Goal: Task Accomplishment & Management: Complete application form

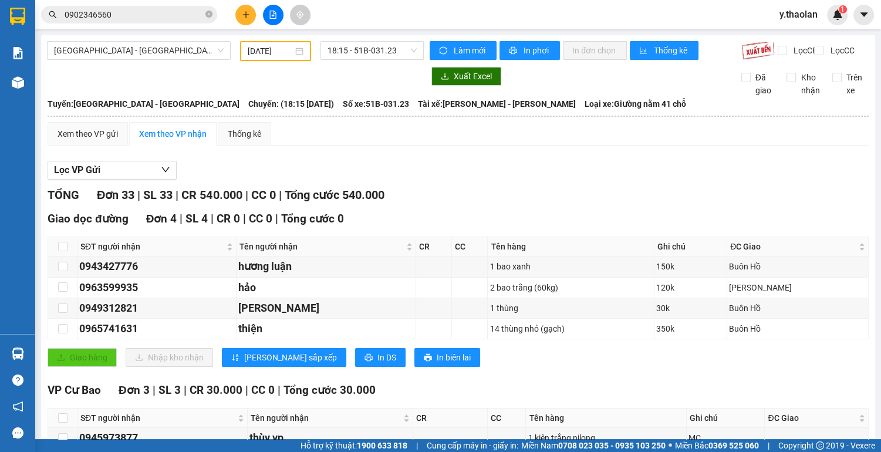
click at [249, 16] on icon "plus" at bounding box center [246, 15] width 8 height 8
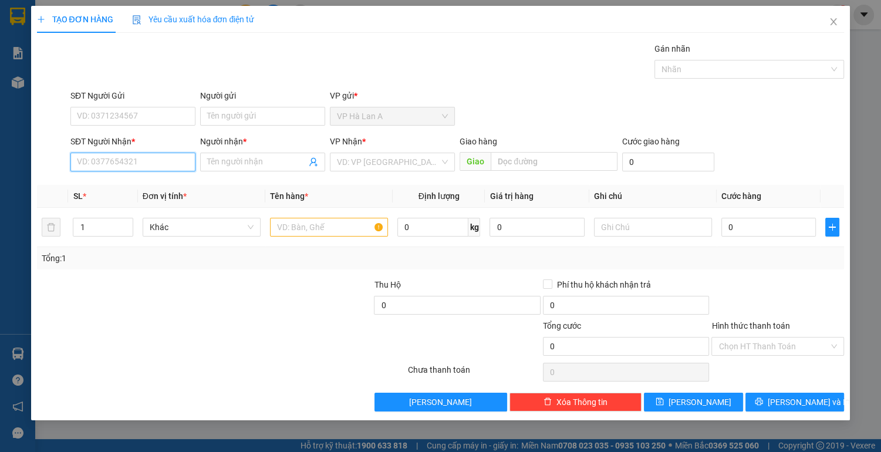
click at [120, 155] on input "SĐT Người Nhận *" at bounding box center [132, 162] width 125 height 19
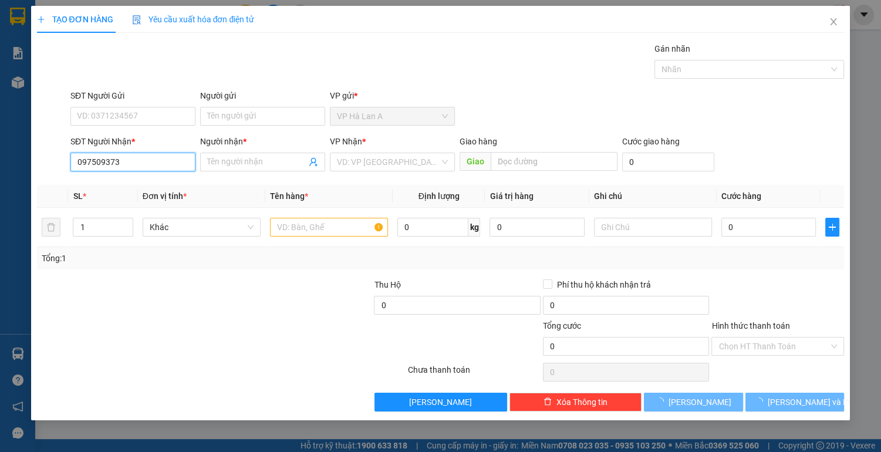
type input "0975093733"
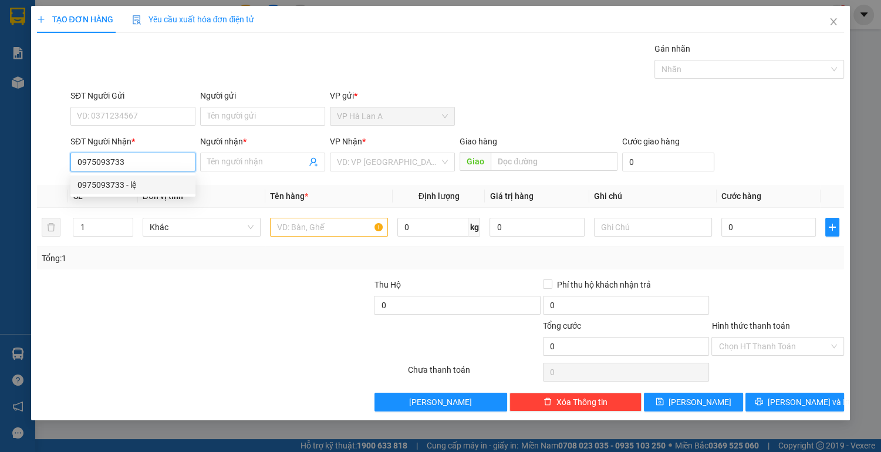
click at [157, 187] on div "0975093733 - lệ" at bounding box center [133, 185] width 111 height 13
type input "lệ"
type input "0975093733"
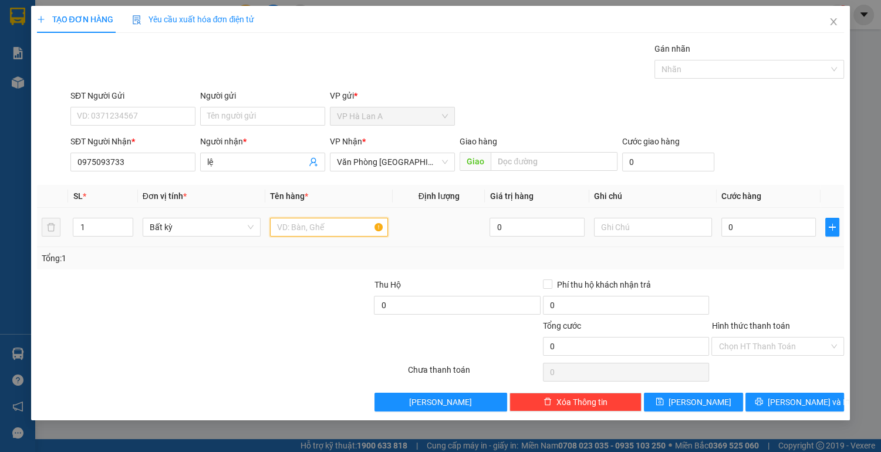
click at [308, 225] on input "text" at bounding box center [329, 227] width 118 height 19
type input "1 thùng jet"
click at [752, 233] on input "0" at bounding box center [769, 227] width 95 height 19
click at [610, 221] on input "text" at bounding box center [653, 227] width 118 height 19
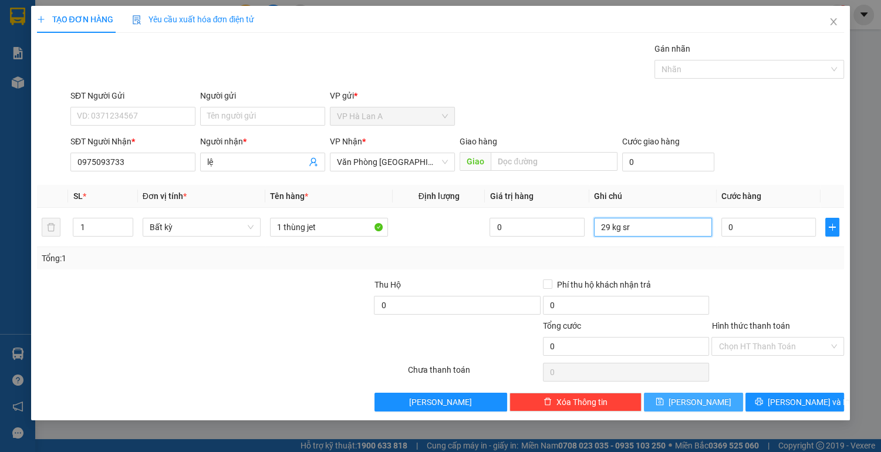
type input "29 kg sr"
click at [675, 399] on button "[PERSON_NAME]" at bounding box center [693, 402] width 99 height 19
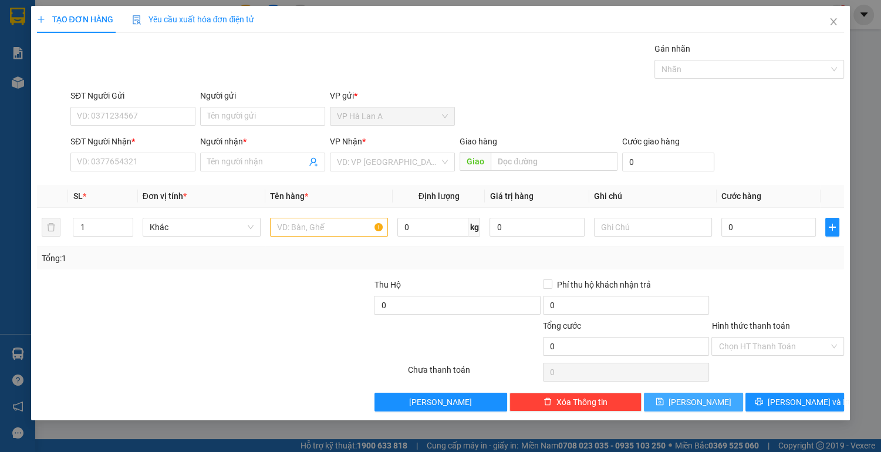
click at [675, 399] on button "[PERSON_NAME]" at bounding box center [693, 402] width 99 height 19
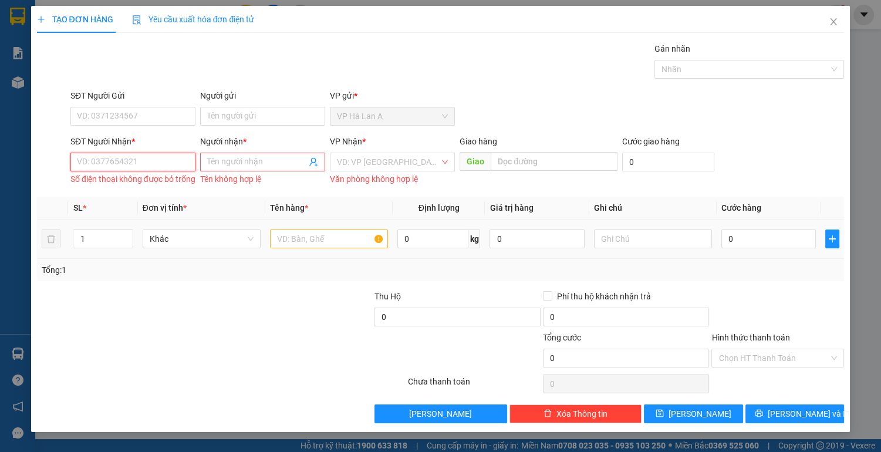
click at [100, 166] on input "SĐT Người Nhận *" at bounding box center [132, 162] width 125 height 19
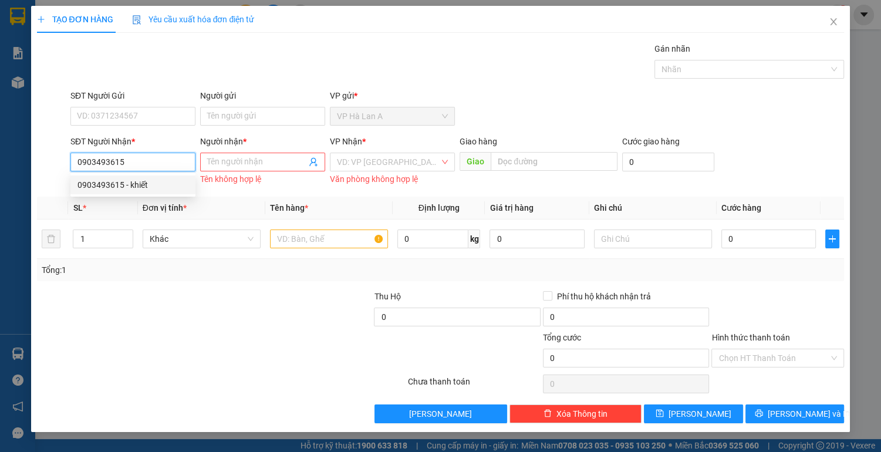
type input "0903493615"
click at [158, 195] on div "0903493615 0903493615 - khiết" at bounding box center [132, 184] width 125 height 23
drag, startPoint x: 162, startPoint y: 153, endPoint x: 164, endPoint y: 207, distance: 54.1
click at [164, 167] on input "0903493615" at bounding box center [132, 162] width 125 height 19
click at [152, 181] on div "0903493615 - khiết" at bounding box center [133, 185] width 111 height 13
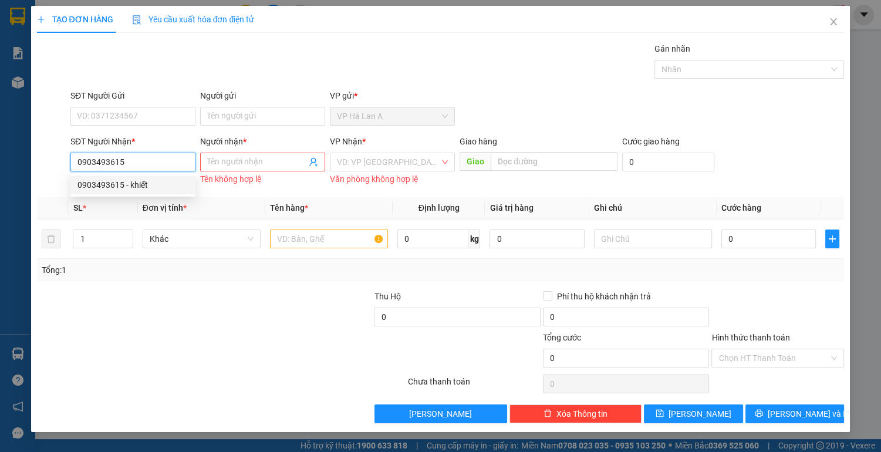
type input "khiết"
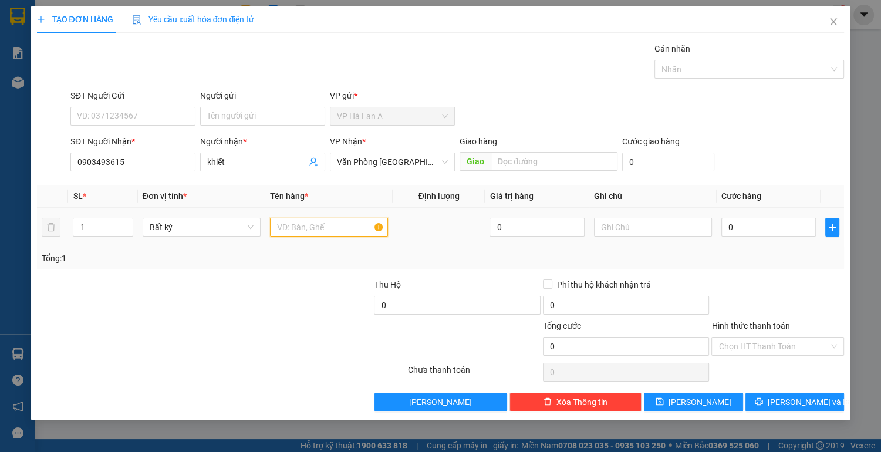
click at [298, 223] on input "text" at bounding box center [329, 227] width 118 height 19
type input "1 thùng"
click at [780, 227] on input "0" at bounding box center [769, 227] width 95 height 19
type input "5"
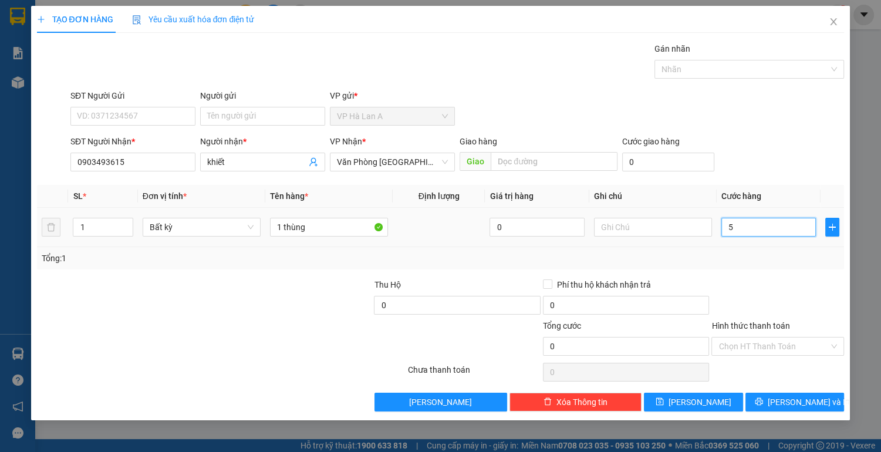
type input "5"
type input "50"
type input "50.000"
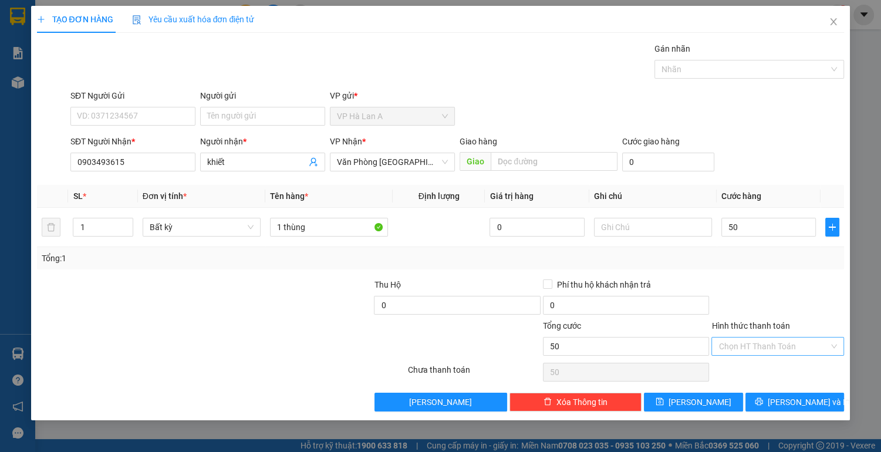
type input "50.000"
drag, startPoint x: 788, startPoint y: 339, endPoint x: 785, endPoint y: 347, distance: 8.7
click at [788, 340] on input "Hình thức thanh toán" at bounding box center [774, 347] width 110 height 18
click at [772, 367] on div "Tại văn phòng" at bounding box center [778, 368] width 119 height 13
type input "0"
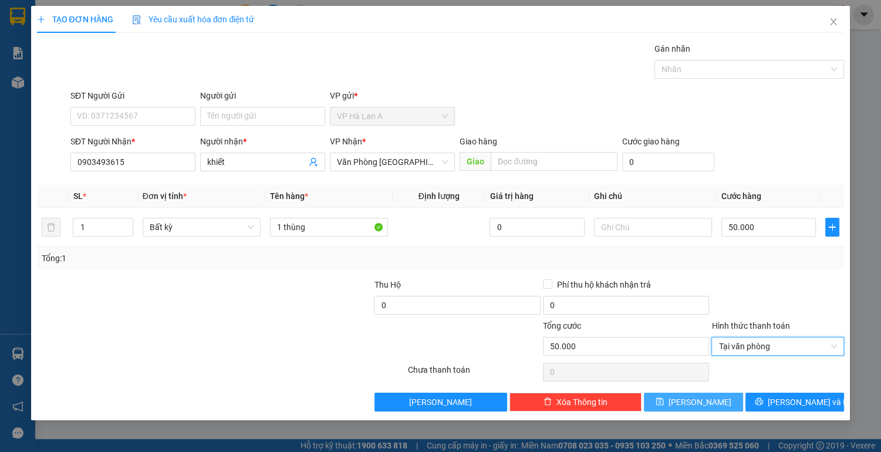
click at [726, 403] on button "[PERSON_NAME]" at bounding box center [693, 402] width 99 height 19
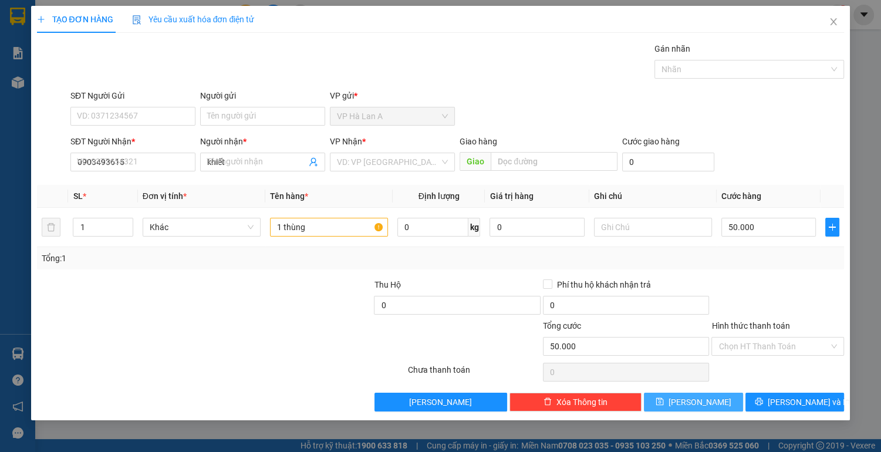
type input "0"
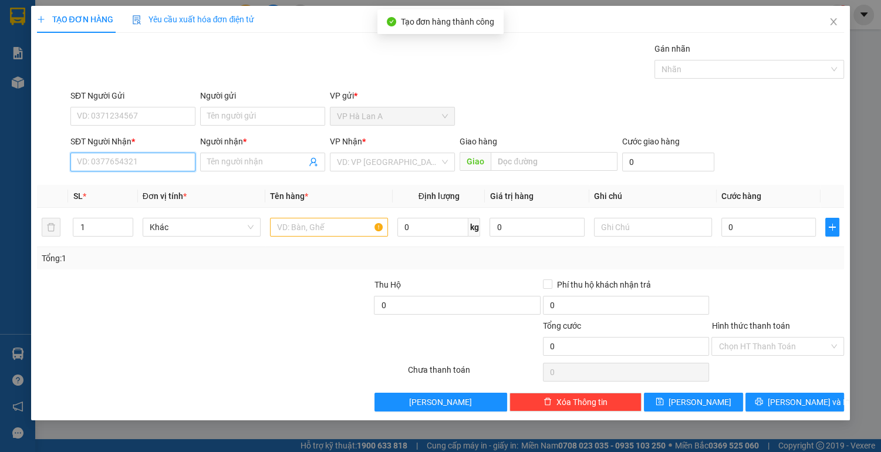
click at [161, 169] on input "SĐT Người Nhận *" at bounding box center [132, 162] width 125 height 19
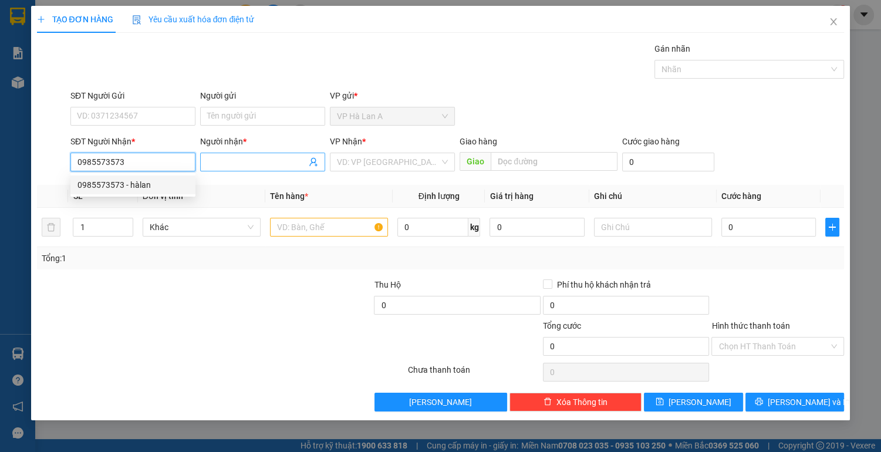
type input "0985573573"
click at [242, 160] on input "Người nhận *" at bounding box center [256, 162] width 99 height 13
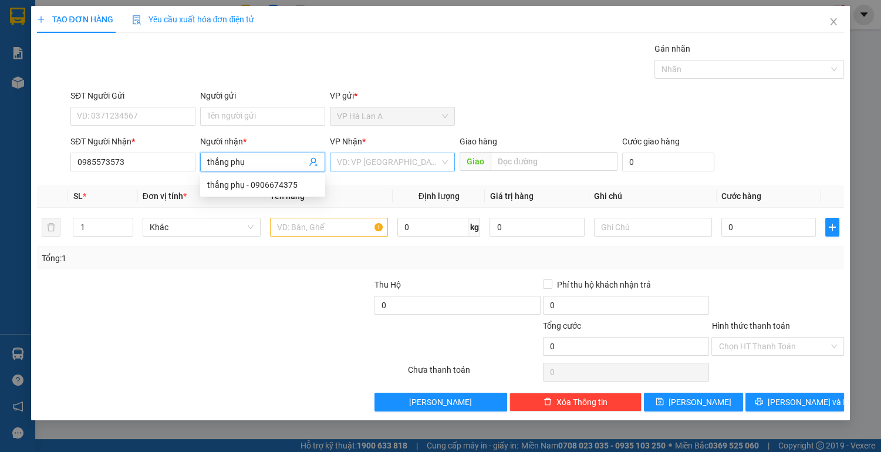
type input "thắng phụ"
drag, startPoint x: 347, startPoint y: 166, endPoint x: 371, endPoint y: 193, distance: 35.8
click at [348, 168] on input "search" at bounding box center [388, 162] width 103 height 18
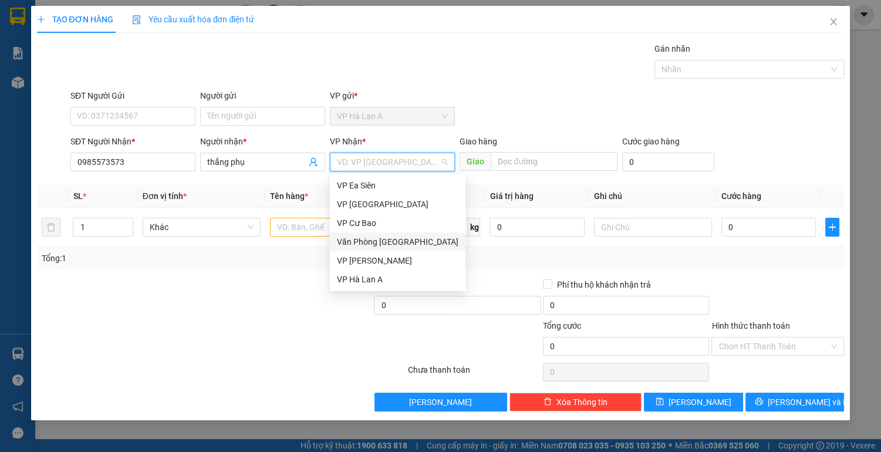
click at [399, 238] on div "Văn Phòng [GEOGRAPHIC_DATA]" at bounding box center [398, 241] width 122 height 13
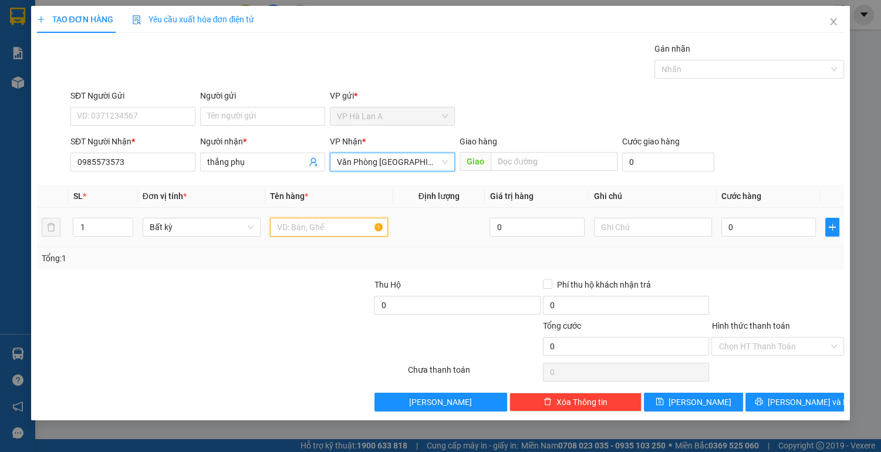
click at [295, 222] on input "text" at bounding box center [329, 227] width 118 height 19
type input "1 thùng"
click at [817, 241] on td "0" at bounding box center [769, 227] width 105 height 39
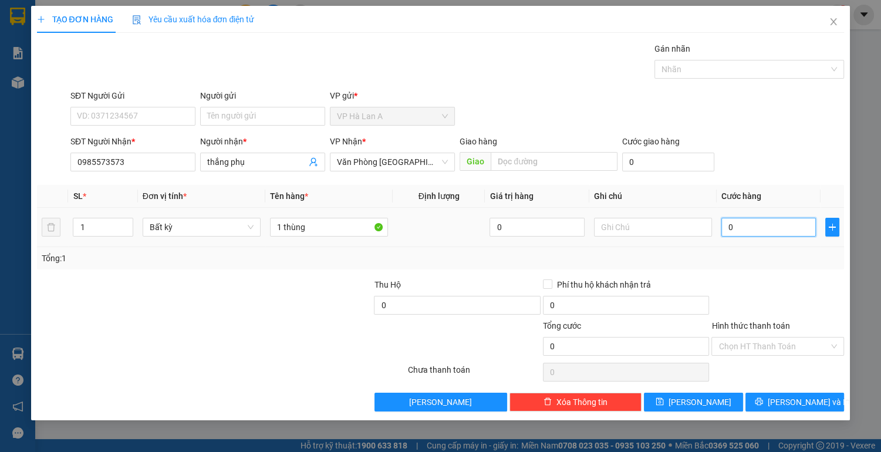
click at [756, 228] on input "0" at bounding box center [769, 227] width 95 height 19
type input "3"
type input "30"
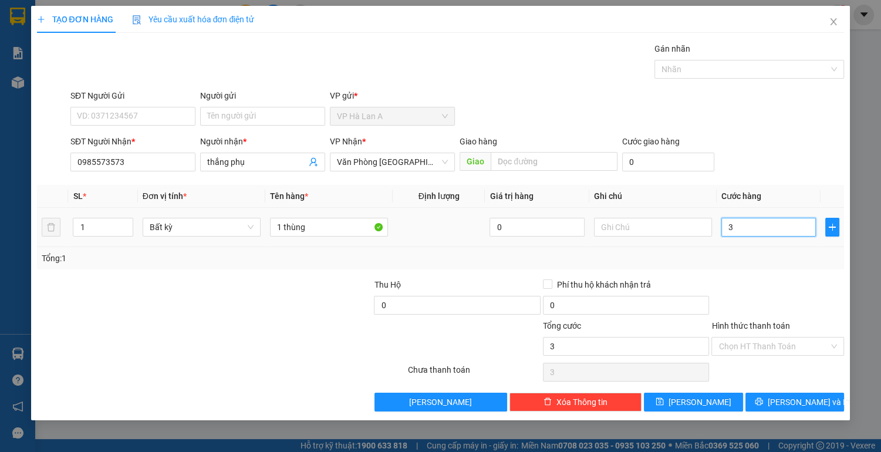
type input "30"
type input "30.000"
click at [769, 345] on input "Hình thức thanh toán" at bounding box center [774, 347] width 110 height 18
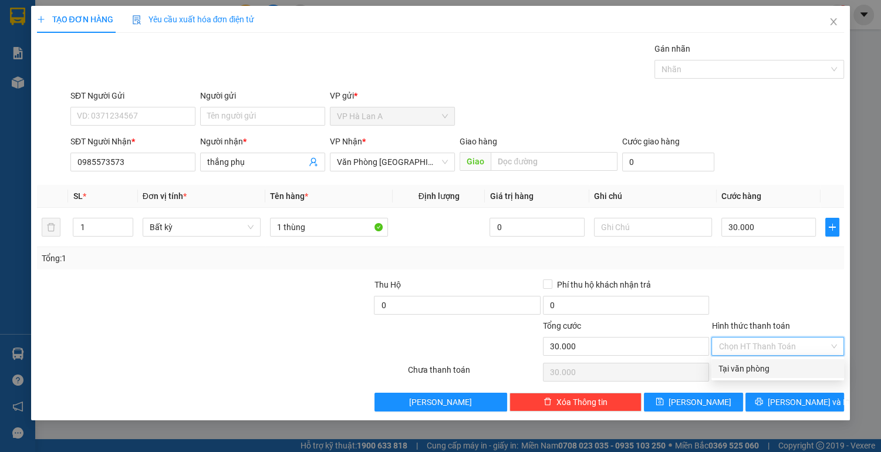
click at [754, 366] on div "Tại văn phòng" at bounding box center [778, 368] width 119 height 13
type input "0"
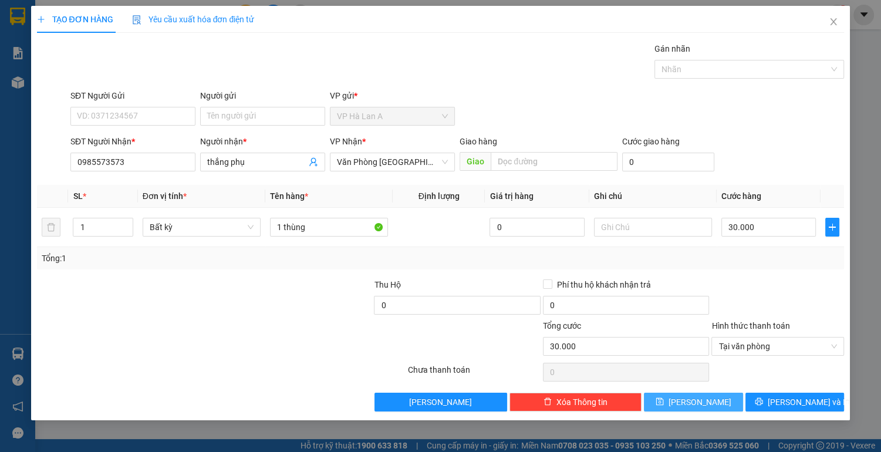
click at [722, 405] on button "[PERSON_NAME]" at bounding box center [693, 402] width 99 height 19
type input "0"
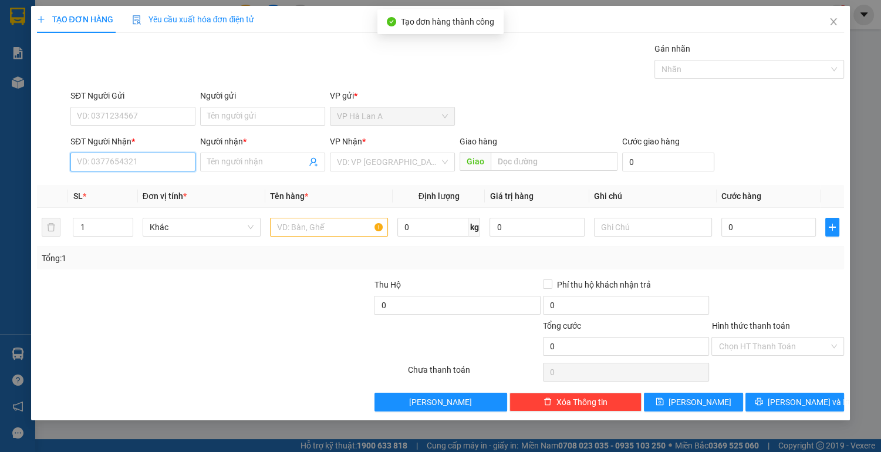
click at [132, 161] on input "SĐT Người Nhận *" at bounding box center [132, 162] width 125 height 19
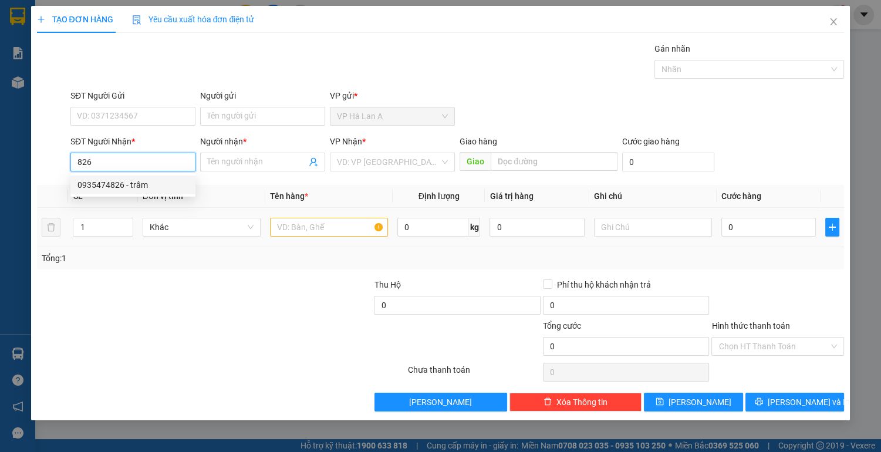
click at [136, 188] on div "0935474826 - trâm" at bounding box center [133, 185] width 111 height 13
type input "0935474826"
type input "trâm"
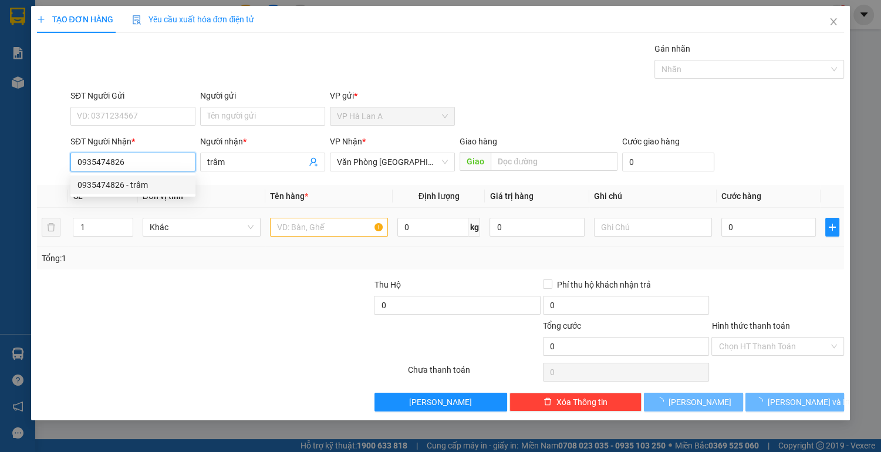
type input "0935474826"
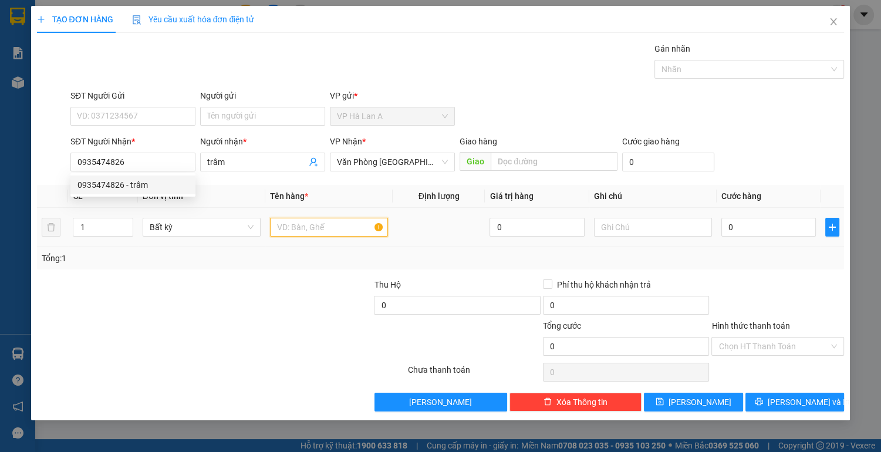
click at [314, 228] on input "text" at bounding box center [329, 227] width 118 height 19
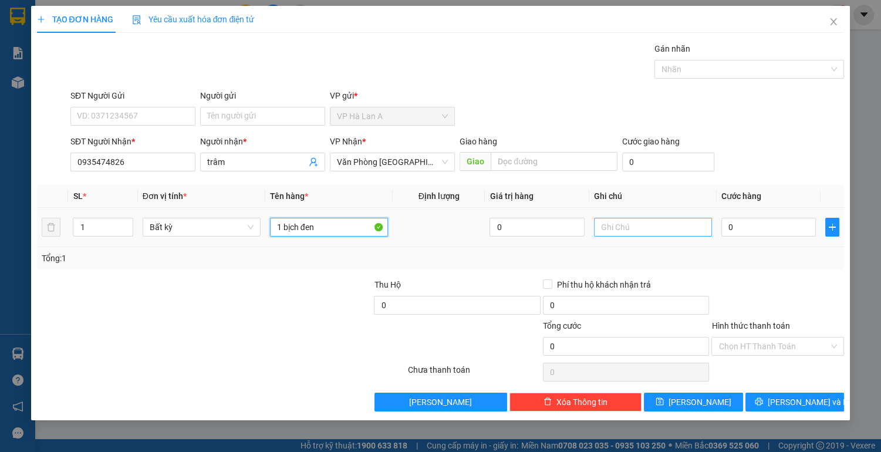
type input "1 bịch đen"
click at [622, 223] on input "text" at bounding box center [653, 227] width 118 height 19
type input "mc"
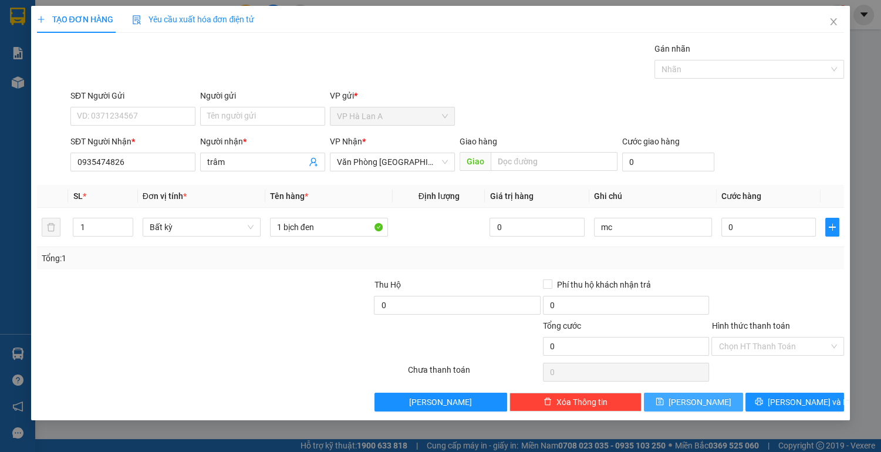
click at [708, 408] on button "[PERSON_NAME]" at bounding box center [693, 402] width 99 height 19
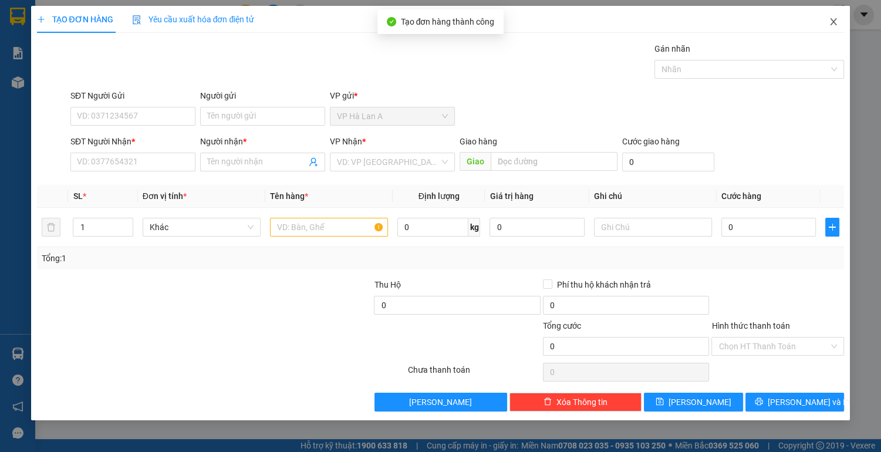
click at [833, 17] on span "Close" at bounding box center [833, 22] width 33 height 33
click at [833, 17] on img at bounding box center [838, 14] width 11 height 11
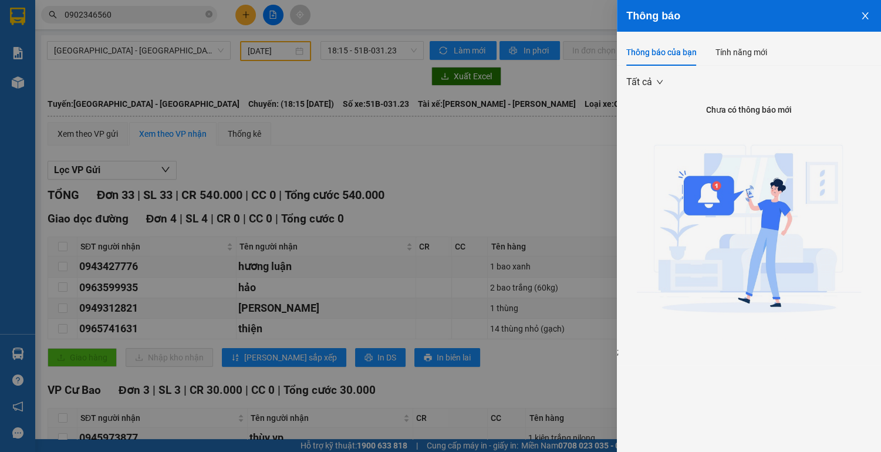
click at [389, 80] on div at bounding box center [440, 226] width 881 height 452
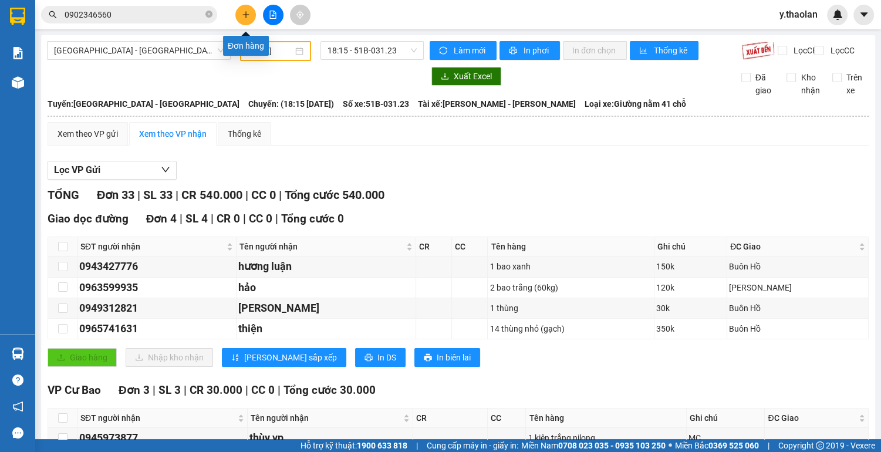
click at [243, 19] on button at bounding box center [245, 15] width 21 height 21
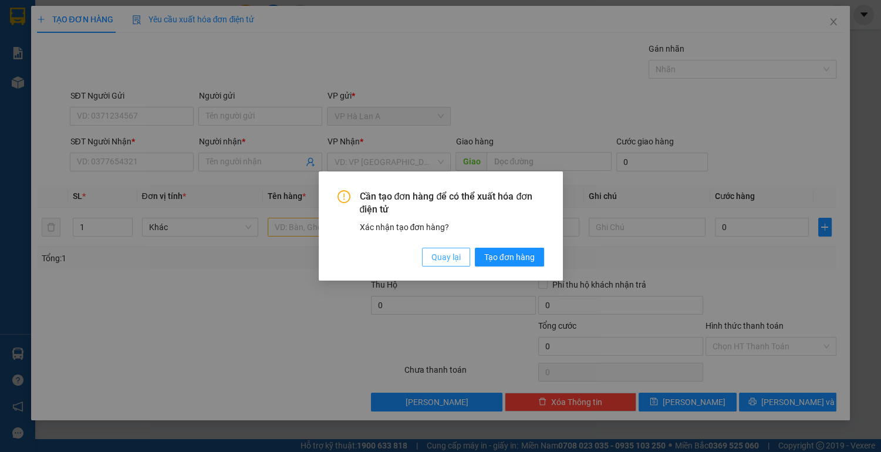
click at [447, 257] on span "Quay lại" at bounding box center [446, 257] width 29 height 13
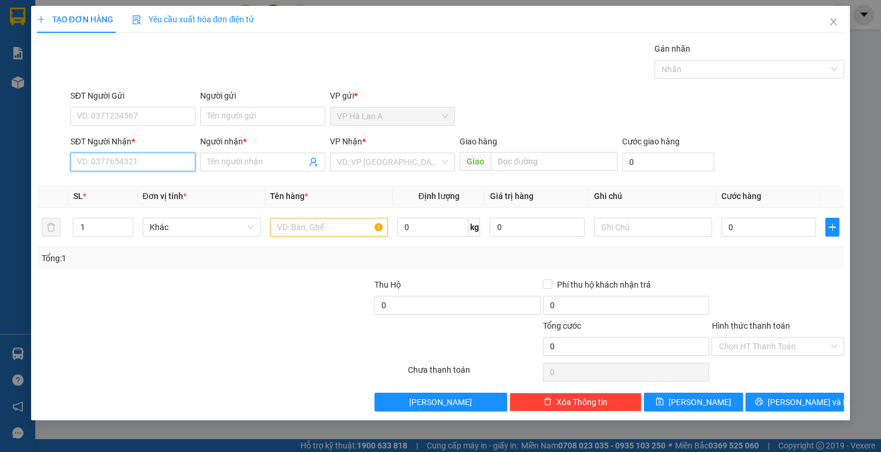
click at [129, 161] on input "SĐT Người Nhận *" at bounding box center [132, 162] width 125 height 19
type input "0944506060"
click at [106, 183] on div "0944506060 - trung" at bounding box center [133, 185] width 111 height 13
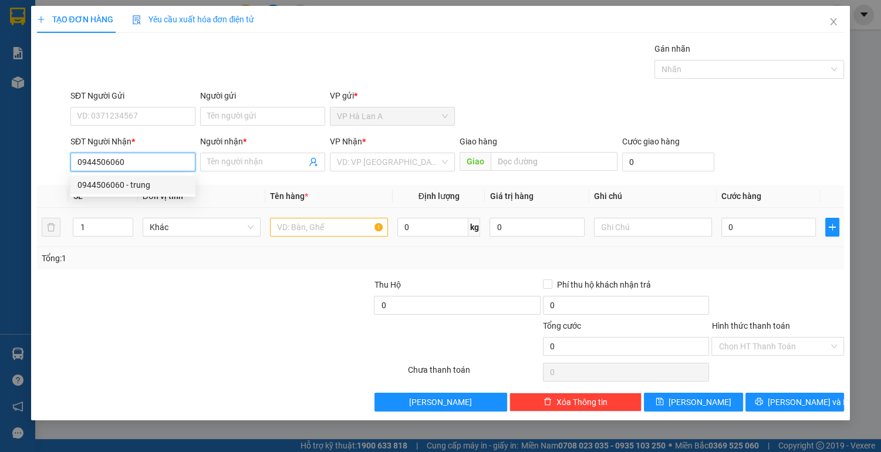
type input "trung"
type input "0944506060"
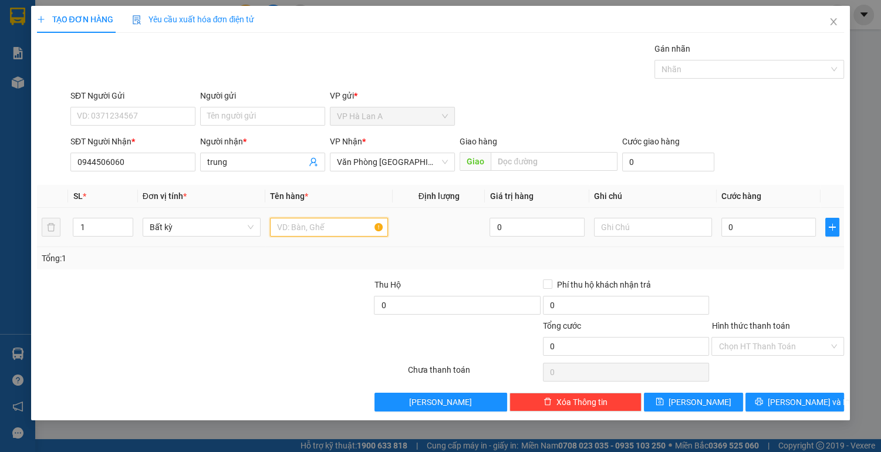
click at [314, 224] on input "text" at bounding box center [329, 227] width 118 height 19
type input "1 thùng"
click at [688, 230] on input "text" at bounding box center [653, 227] width 118 height 19
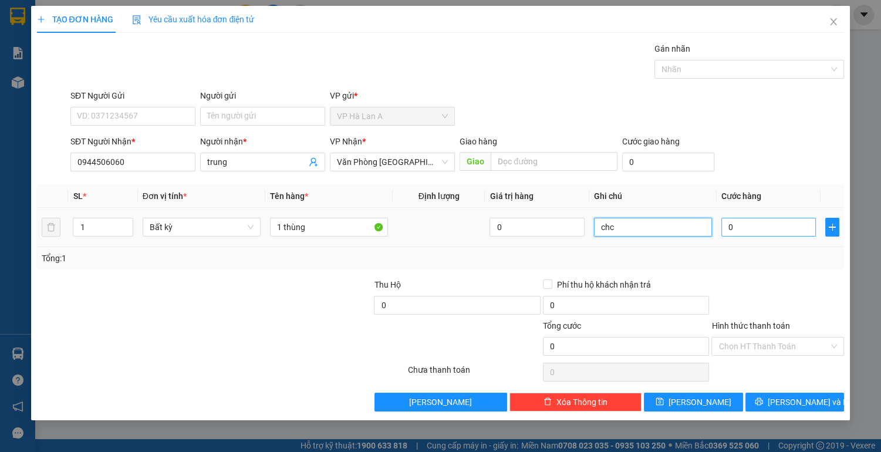
type input "chc"
click at [752, 229] on input "0" at bounding box center [769, 227] width 95 height 19
type input "4"
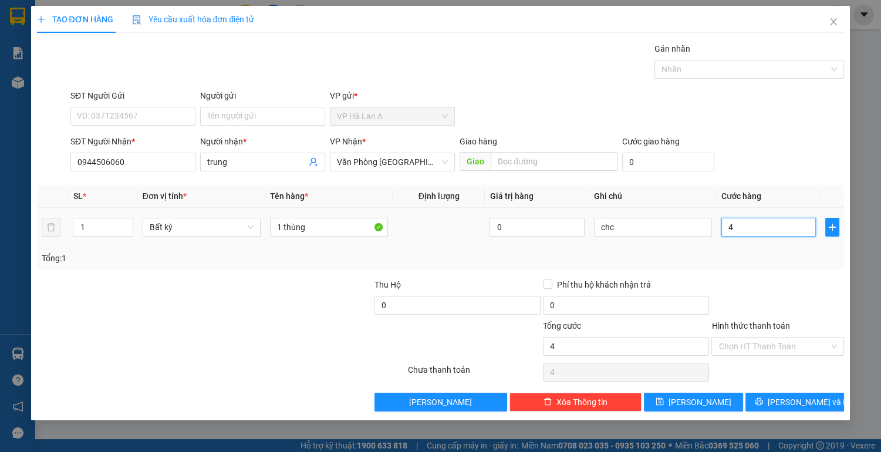
type input "40"
type input "40.000"
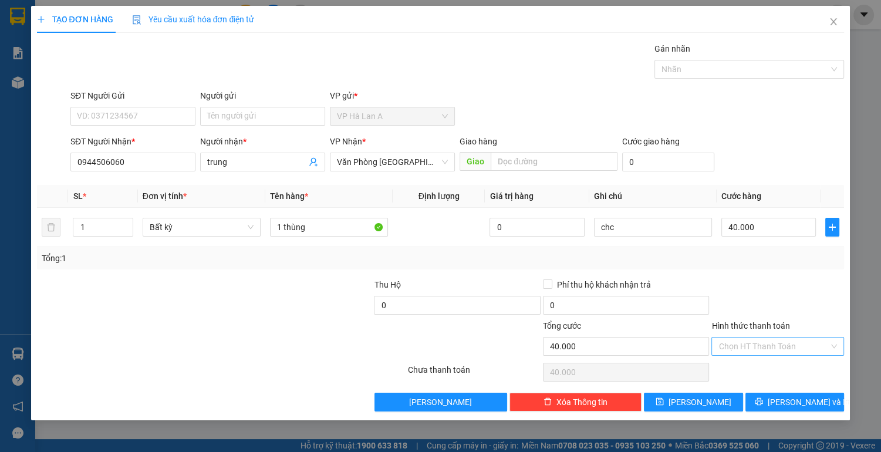
click at [765, 347] on input "Hình thức thanh toán" at bounding box center [774, 347] width 110 height 18
click at [746, 375] on div "Tại văn phòng" at bounding box center [778, 368] width 119 height 13
type input "0"
click at [692, 406] on button "[PERSON_NAME]" at bounding box center [693, 402] width 99 height 19
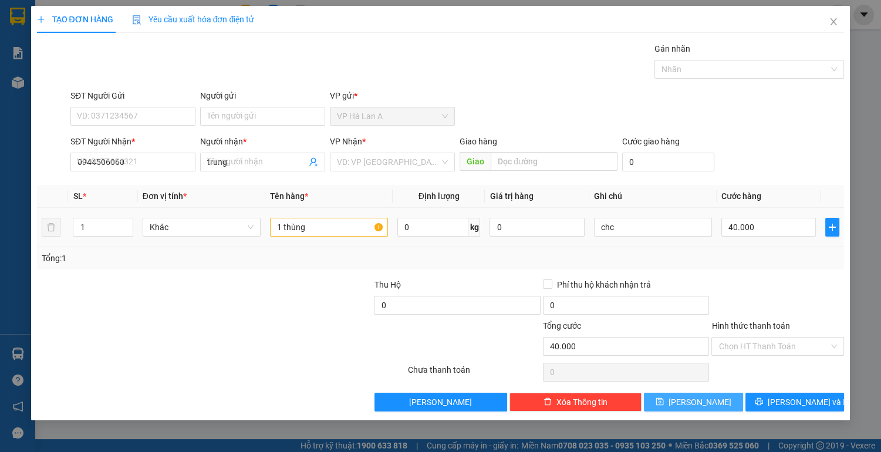
type input "0"
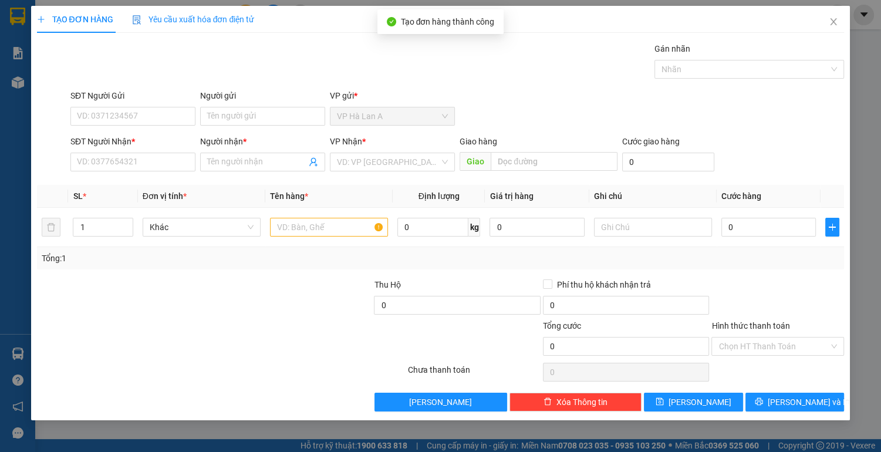
click at [106, 146] on div "SĐT Người Nhận *" at bounding box center [132, 141] width 125 height 13
click at [106, 153] on input "SĐT Người Nhận *" at bounding box center [132, 162] width 125 height 19
click at [101, 159] on input "SĐT Người Nhận *" at bounding box center [132, 162] width 125 height 19
type input "0777414609"
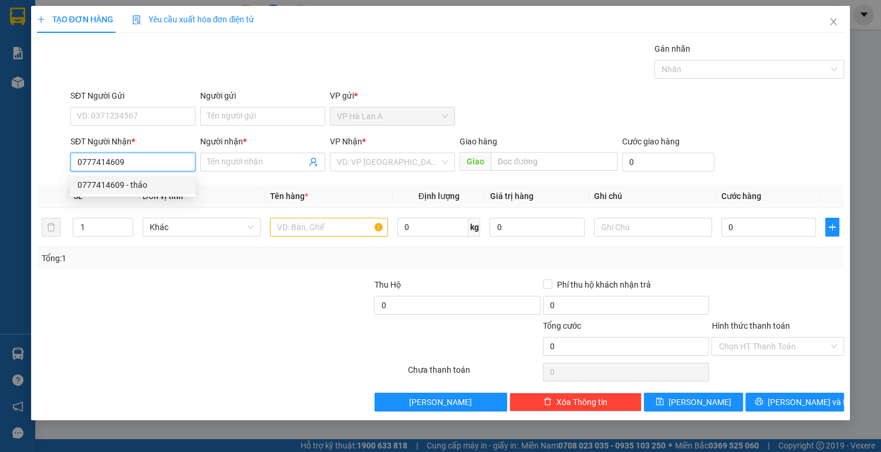
click at [119, 184] on div "0777414609 - thảo" at bounding box center [133, 185] width 111 height 13
type input "thảo"
type input "0777414609"
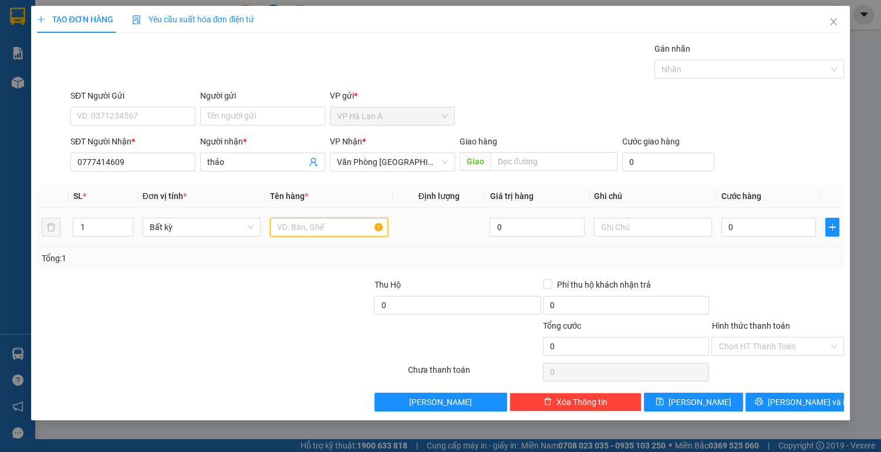
click at [315, 224] on input "text" at bounding box center [329, 227] width 118 height 19
type input "1 thùng"
click at [671, 230] on input "text" at bounding box center [653, 227] width 118 height 19
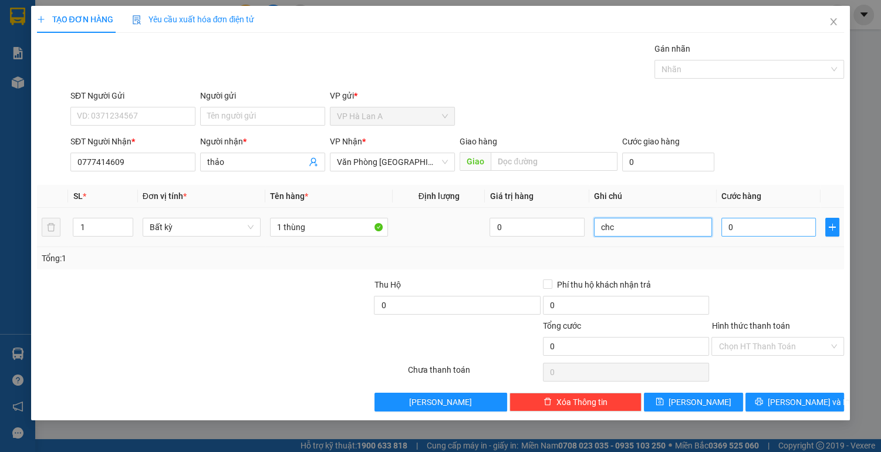
type input "chc"
click at [730, 230] on input "0" at bounding box center [769, 227] width 95 height 19
type input "4"
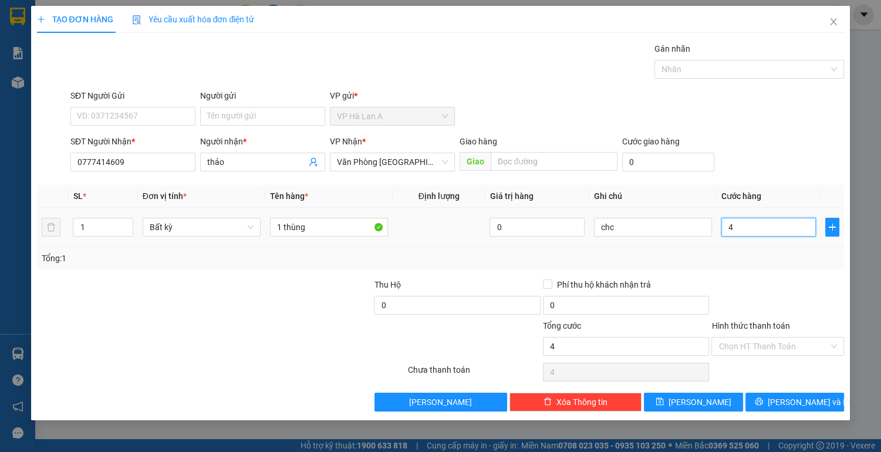
type input "40"
type input "40.000"
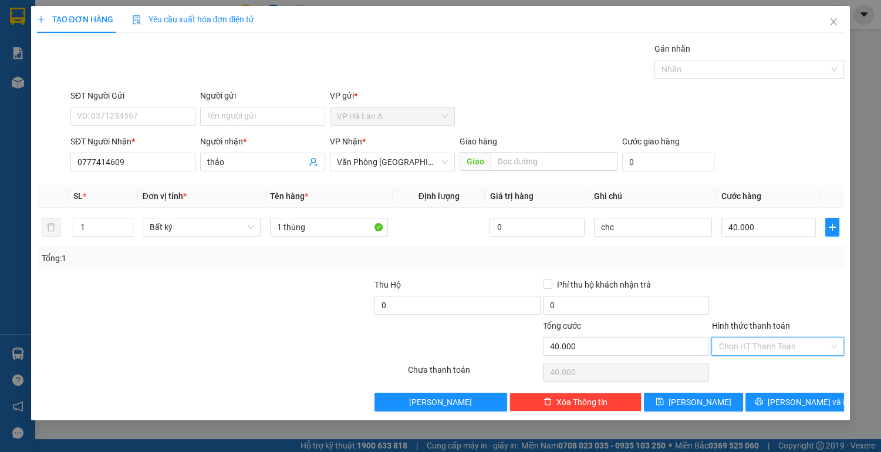
click at [770, 345] on input "Hình thức thanh toán" at bounding box center [774, 347] width 110 height 18
click at [759, 368] on div "Tại văn phòng" at bounding box center [778, 368] width 119 height 13
type input "0"
click at [705, 396] on span "[PERSON_NAME]" at bounding box center [700, 402] width 63 height 13
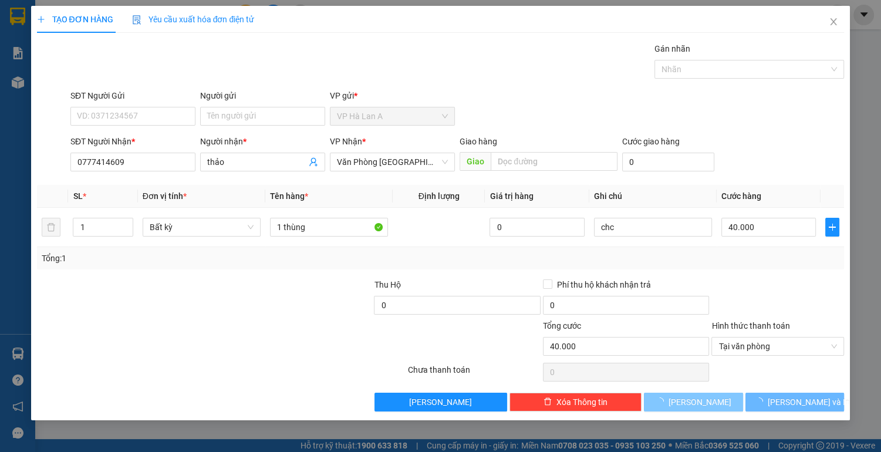
type input "0"
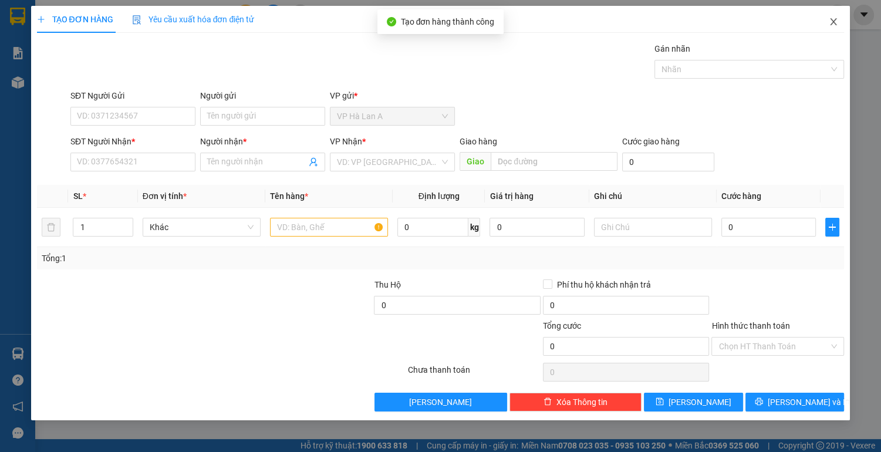
click at [834, 21] on icon "close" at bounding box center [833, 21] width 9 height 9
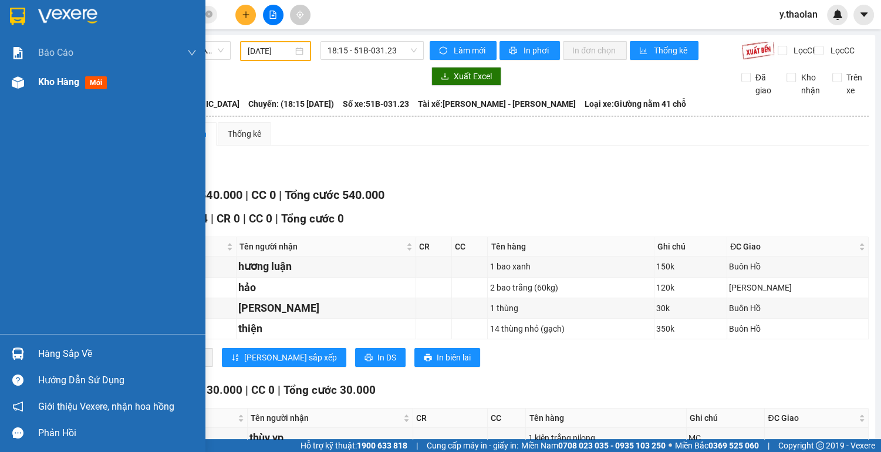
click at [49, 82] on span "Kho hàng" at bounding box center [58, 81] width 41 height 11
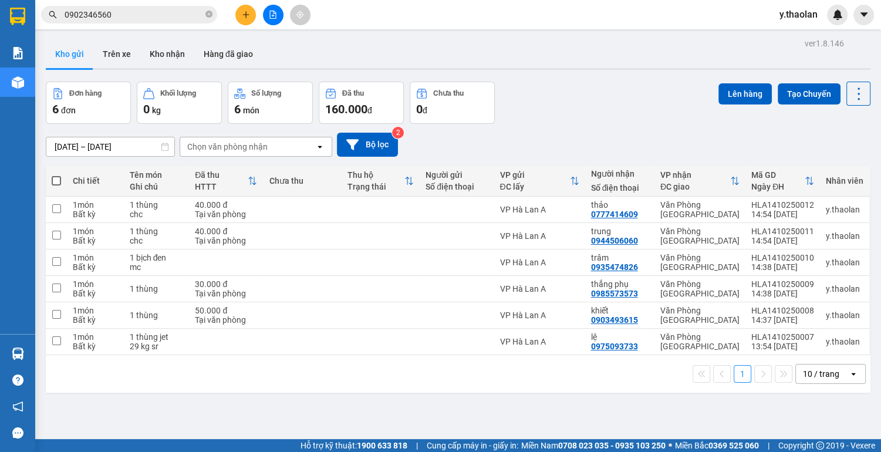
click at [836, 373] on div "10 / trang" at bounding box center [822, 374] width 53 height 19
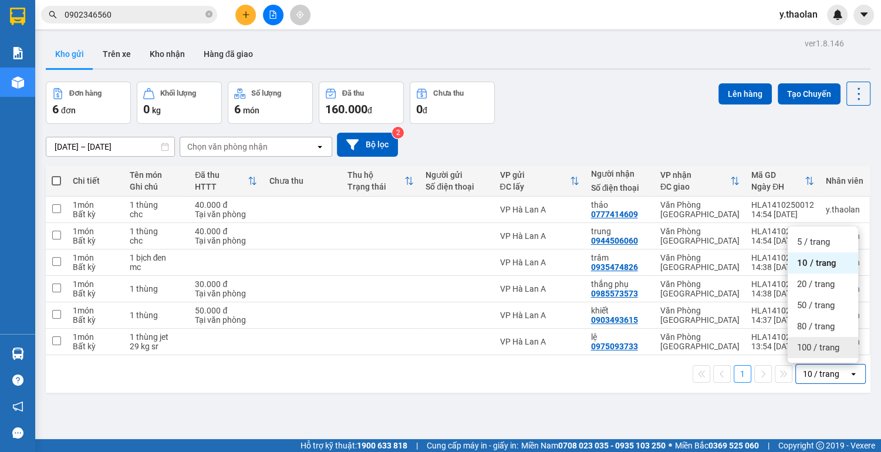
click at [834, 345] on span "100 / trang" at bounding box center [818, 348] width 42 height 12
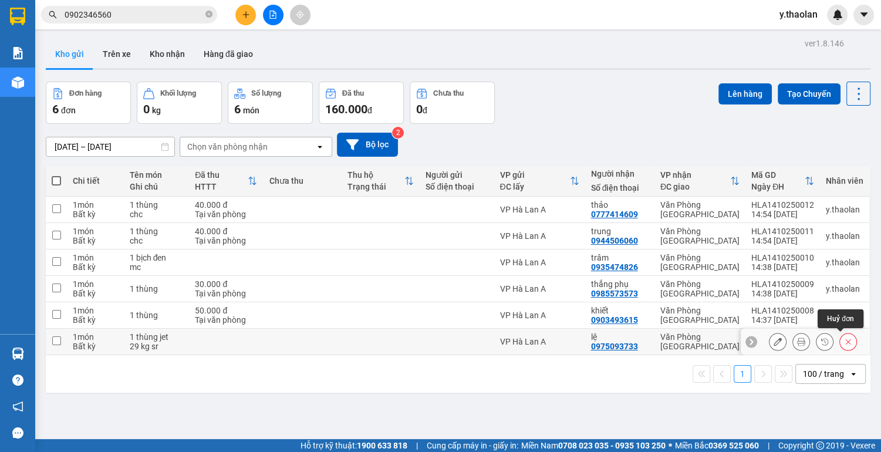
click at [840, 345] on button at bounding box center [848, 342] width 16 height 21
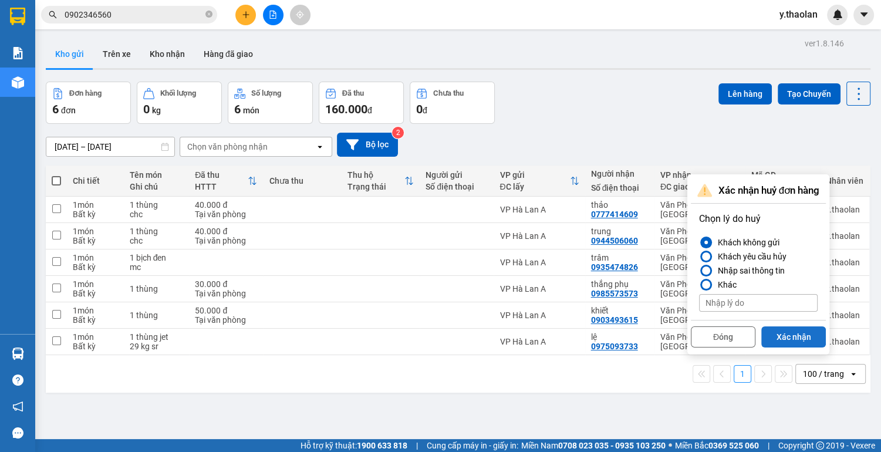
click at [782, 337] on button "Xác nhận" at bounding box center [794, 337] width 65 height 21
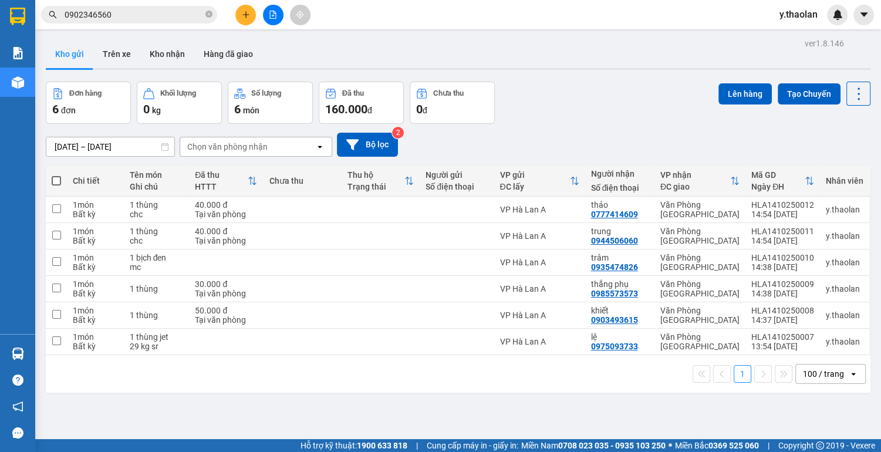
click at [802, 380] on div "Chi tiết Tên món Ghi chú Đã thu HTTT Chưa thu Thu hộ Trạng thái Người gửi Số đi…" at bounding box center [458, 279] width 825 height 227
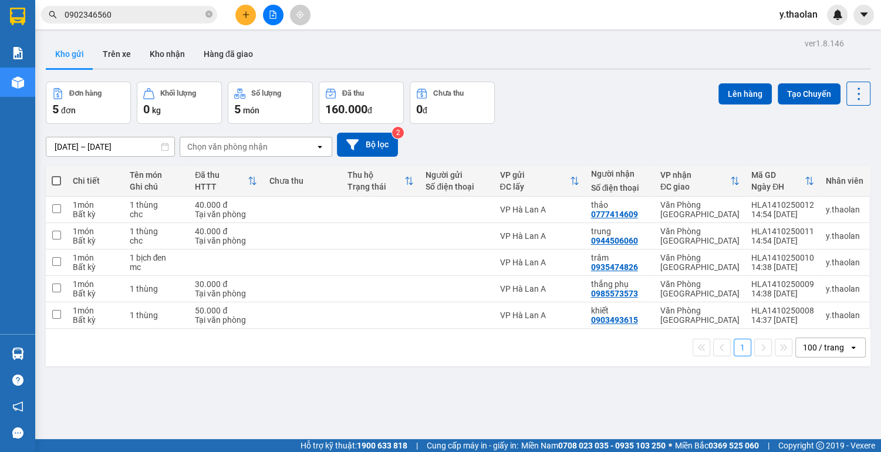
drag, startPoint x: 578, startPoint y: 127, endPoint x: 707, endPoint y: 117, distance: 128.9
click at [583, 127] on div "[DATE] – [DATE] Press the down arrow key to interact with the calendar and sele…" at bounding box center [458, 145] width 825 height 42
click at [743, 92] on button "Lên hàng" at bounding box center [745, 93] width 53 height 21
click at [251, 11] on button at bounding box center [245, 15] width 21 height 21
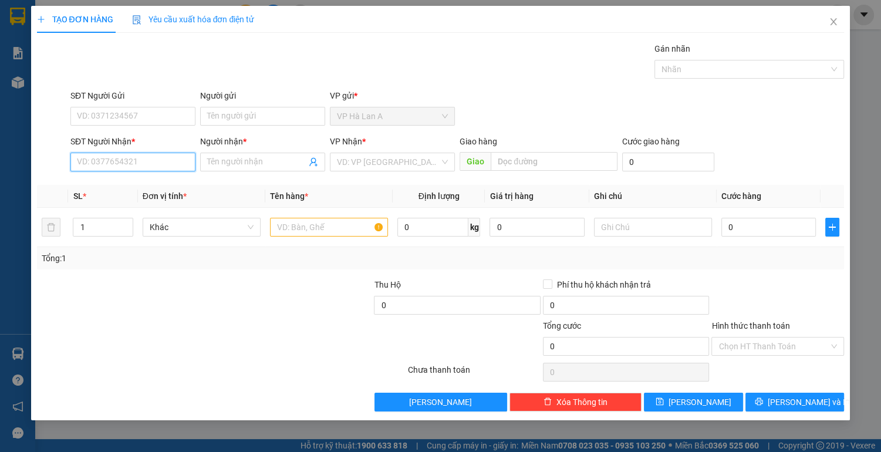
click at [169, 155] on input "SĐT Người Nhận *" at bounding box center [132, 162] width 125 height 19
type input "0977886456"
click at [160, 181] on div "0977886456 - [PERSON_NAME]" at bounding box center [136, 185] width 116 height 13
type input "hoàng anh"
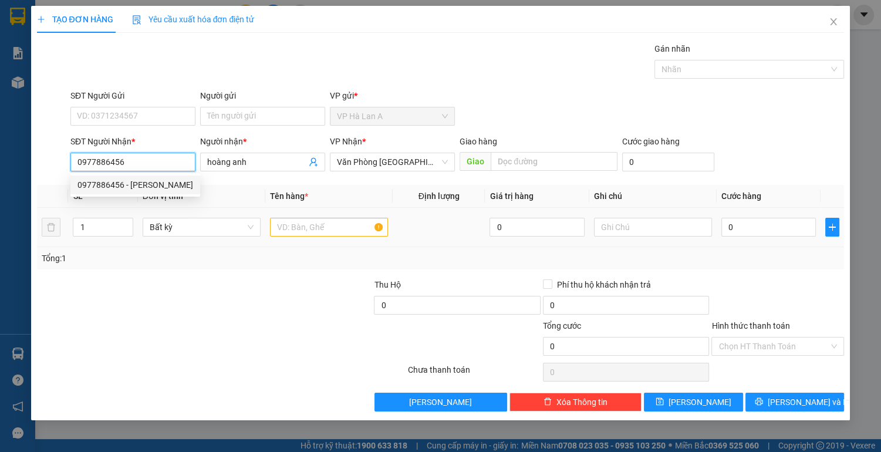
type input "0977886456"
click at [318, 224] on input "text" at bounding box center [329, 227] width 118 height 19
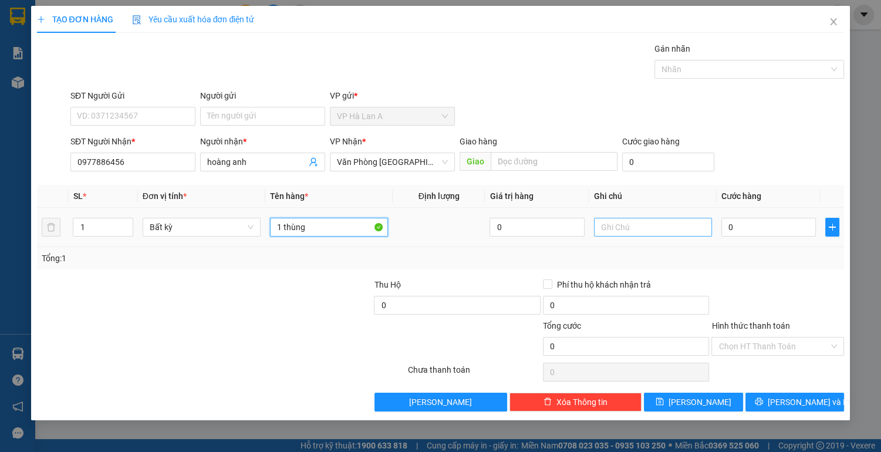
type input "1 thùng"
click at [635, 228] on input "text" at bounding box center [653, 227] width 118 height 19
type input "45 kg bơ"
click at [737, 223] on input "0" at bounding box center [769, 227] width 95 height 19
type input "9"
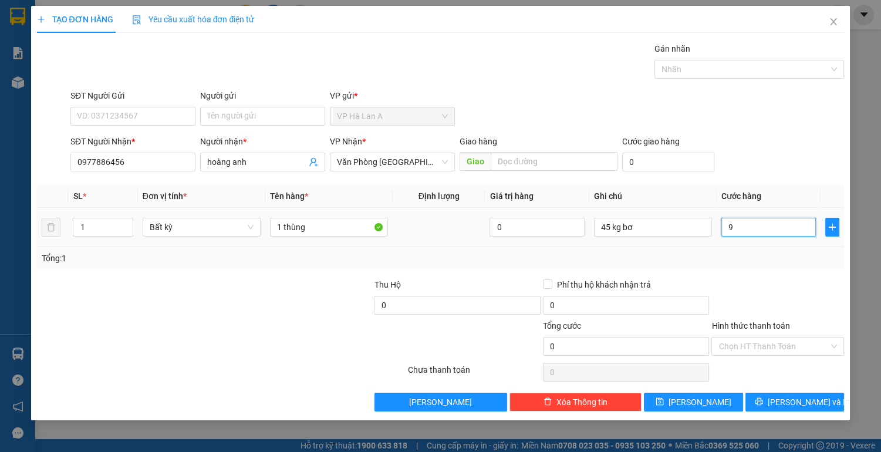
type input "9"
type input "90"
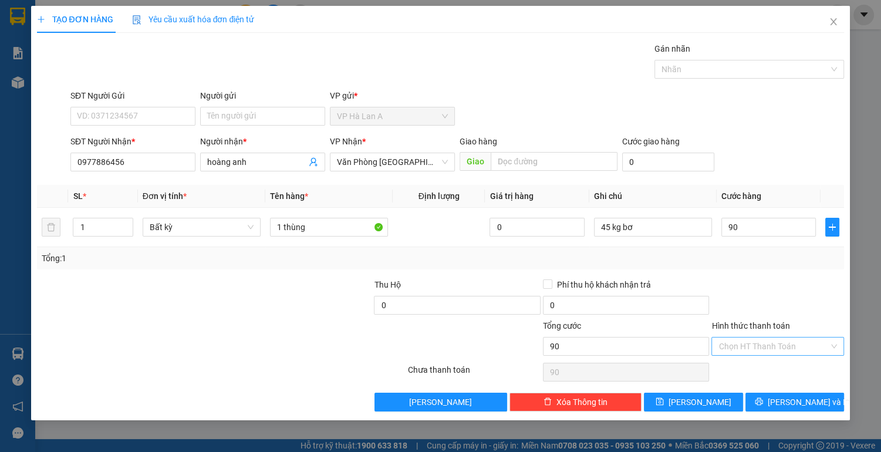
type input "90.000"
click at [757, 353] on input "Hình thức thanh toán" at bounding box center [774, 347] width 110 height 18
click at [761, 371] on div "Tại văn phòng" at bounding box center [778, 368] width 119 height 13
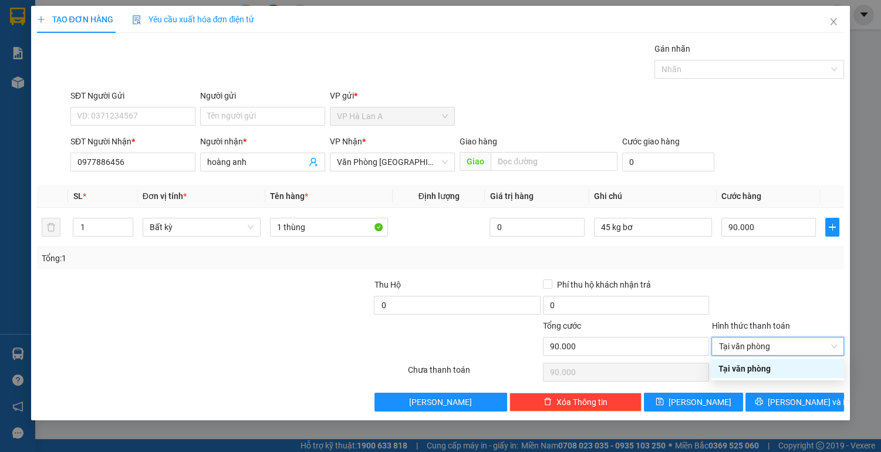
type input "0"
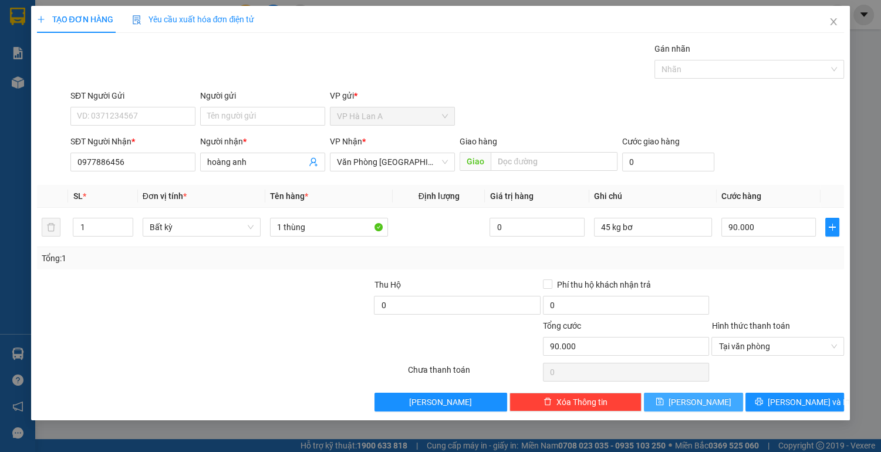
click at [664, 400] on icon "save" at bounding box center [661, 402] width 8 height 8
type input "0"
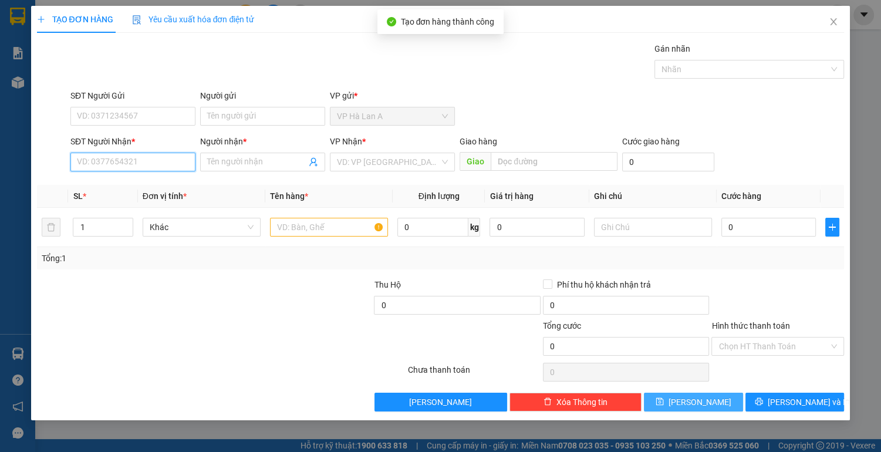
click at [137, 162] on input "SĐT Người Nhận *" at bounding box center [132, 162] width 125 height 19
type input "0935043566"
click at [152, 177] on div "0935043566 - tín" at bounding box center [132, 185] width 125 height 19
type input "tín"
type input "0935043566"
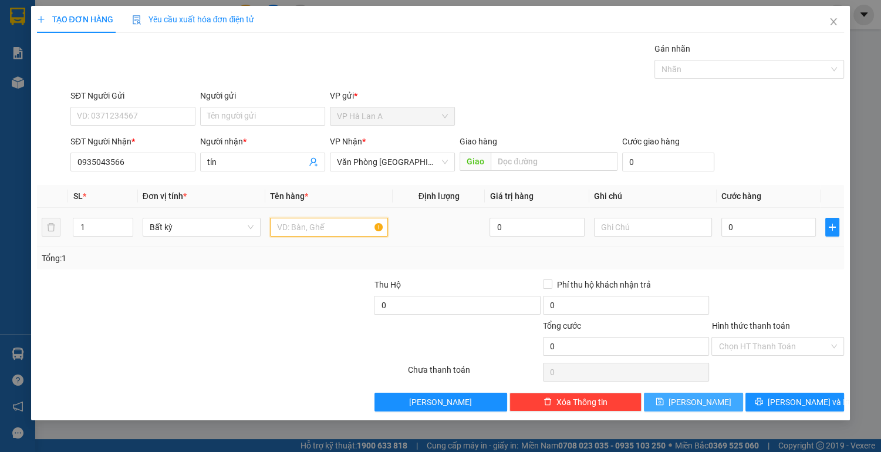
click at [319, 227] on input "text" at bounding box center [329, 227] width 118 height 19
type input "1 thùng"
click at [654, 227] on input "text" at bounding box center [653, 227] width 118 height 19
type input "36 kg sr"
click at [783, 242] on td "0" at bounding box center [769, 227] width 105 height 39
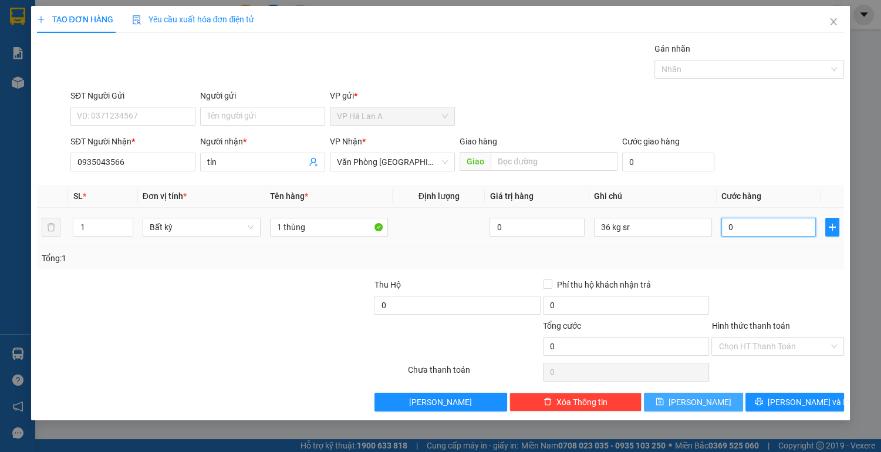
click at [770, 231] on input "0" at bounding box center [769, 227] width 95 height 19
type input "1"
type input "10"
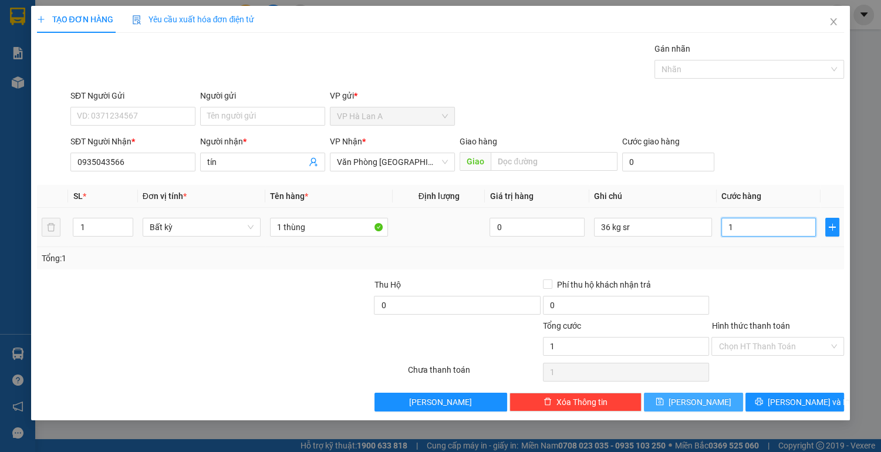
type input "10"
type input "100"
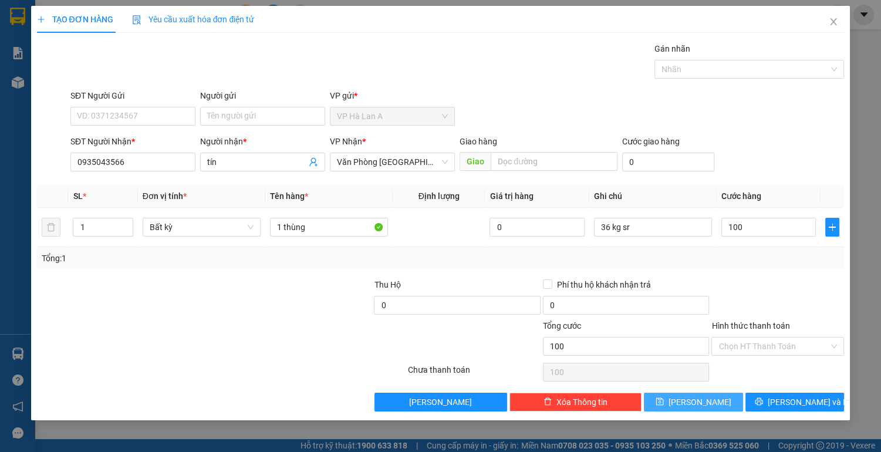
type input "100.000"
drag, startPoint x: 731, startPoint y: 334, endPoint x: 729, endPoint y: 342, distance: 8.9
click at [730, 341] on div "Hình thức thanh toán Chọn HT Thanh Toán" at bounding box center [778, 339] width 133 height 41
drag, startPoint x: 742, startPoint y: 347, endPoint x: 741, endPoint y: 371, distance: 23.5
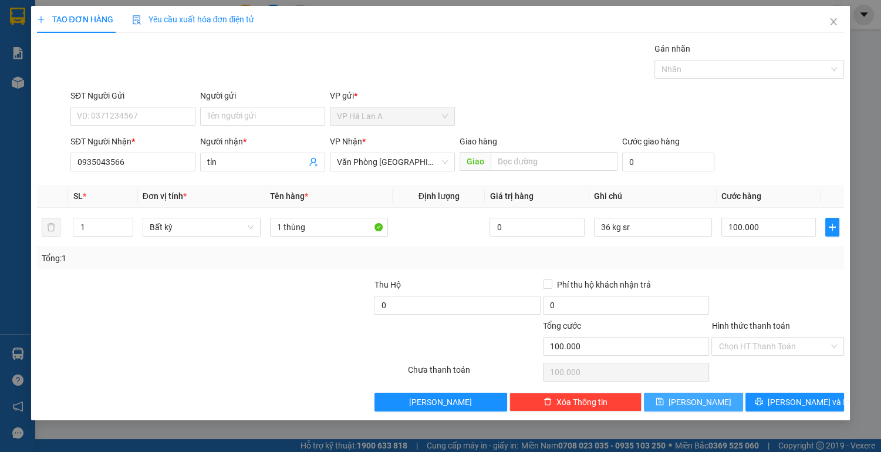
click at [742, 348] on input "Hình thức thanh toán" at bounding box center [774, 347] width 110 height 18
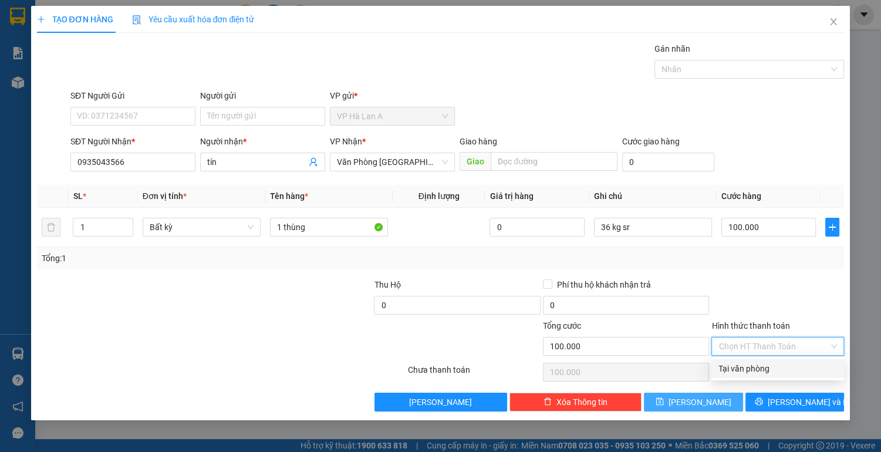
click at [741, 371] on div "Tại văn phòng" at bounding box center [778, 368] width 119 height 13
type input "0"
click at [695, 399] on span "[PERSON_NAME]" at bounding box center [700, 402] width 63 height 13
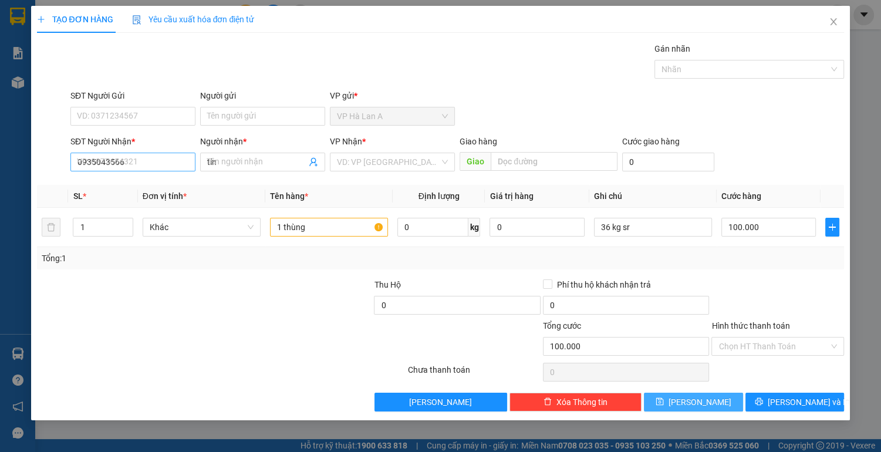
type input "0"
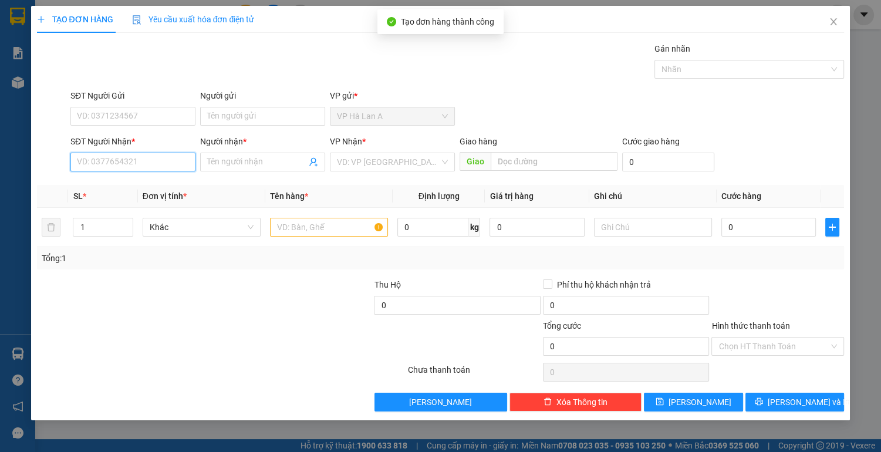
click at [173, 159] on input "SĐT Người Nhận *" at bounding box center [132, 162] width 125 height 19
type input "0949435828"
drag, startPoint x: 151, startPoint y: 176, endPoint x: 146, endPoint y: 189, distance: 13.4
click at [151, 177] on div "0949435828 - thành" at bounding box center [132, 185] width 125 height 19
type input "thành"
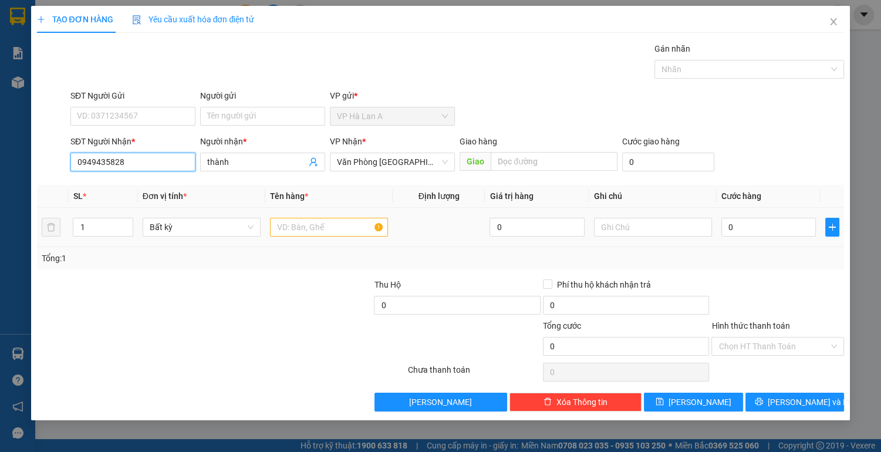
type input "0949435828"
click at [322, 227] on input "text" at bounding box center [329, 227] width 118 height 19
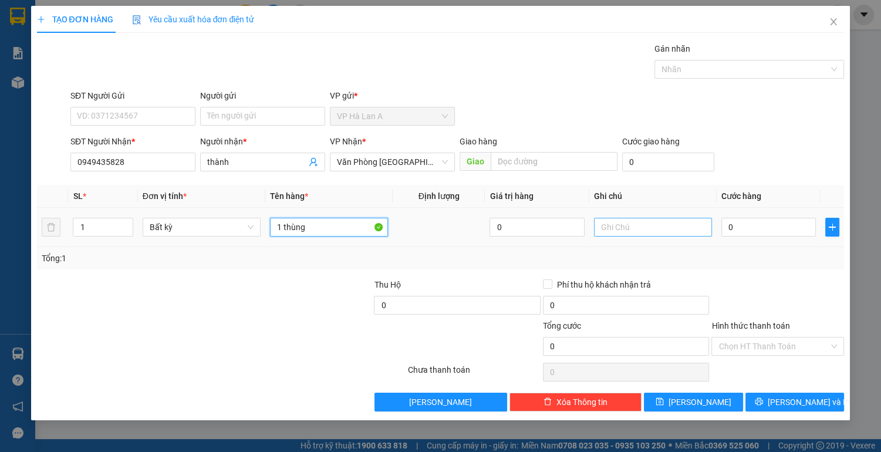
type input "1 thùng"
click at [632, 231] on input "text" at bounding box center [653, 227] width 118 height 19
type input "35 kg sr"
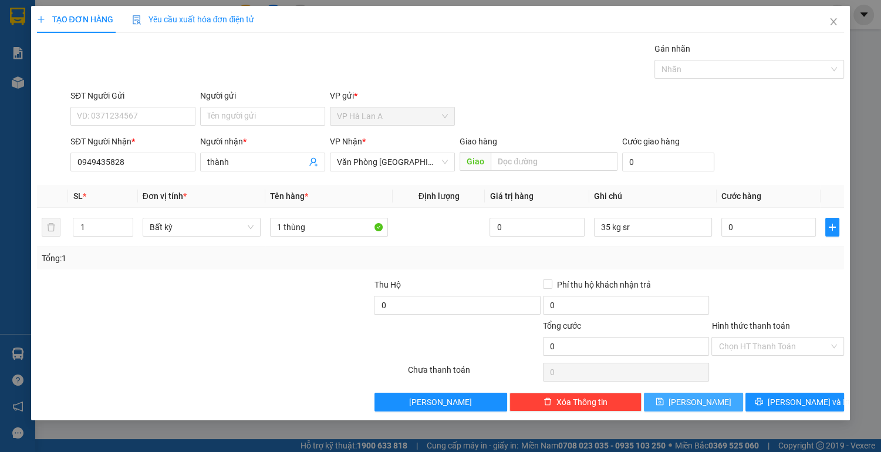
click at [668, 397] on button "[PERSON_NAME]" at bounding box center [693, 402] width 99 height 19
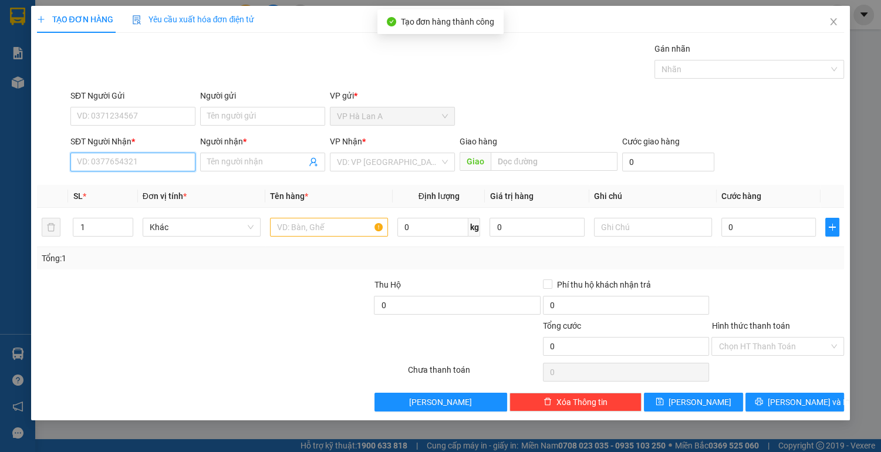
click at [137, 159] on input "SĐT Người Nhận *" at bounding box center [132, 162] width 125 height 19
type input "0"
click at [132, 188] on div "0904140914 - linh" at bounding box center [133, 185] width 111 height 13
type input "0904140914"
type input "linh"
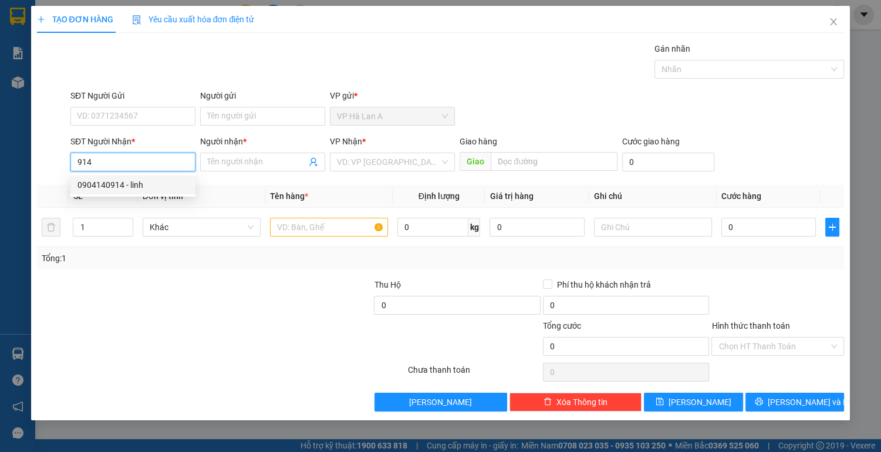
type input "chợđầumối"
type input "0904140914"
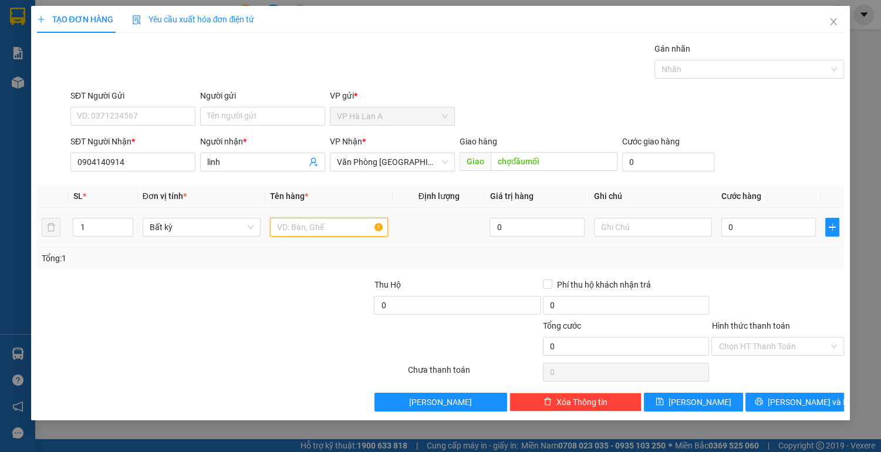
click at [321, 231] on input "text" at bounding box center [329, 227] width 118 height 19
type input "2 bao"
click at [752, 227] on input "0" at bounding box center [769, 227] width 95 height 19
type input "1"
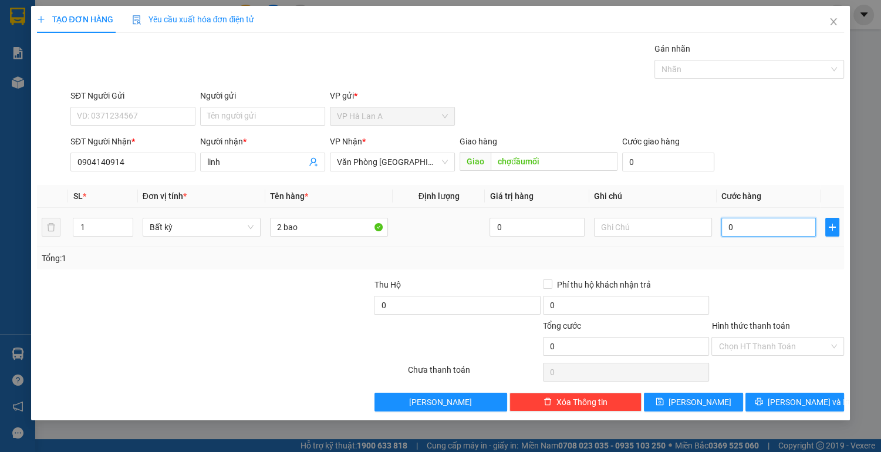
type input "1"
type input "10"
type input "100"
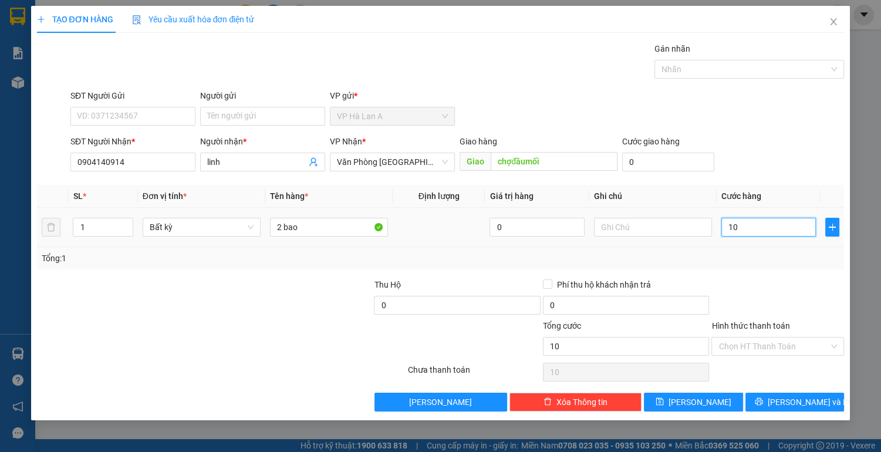
type input "100"
type input "100.000"
drag, startPoint x: 760, startPoint y: 341, endPoint x: 770, endPoint y: 371, distance: 32.1
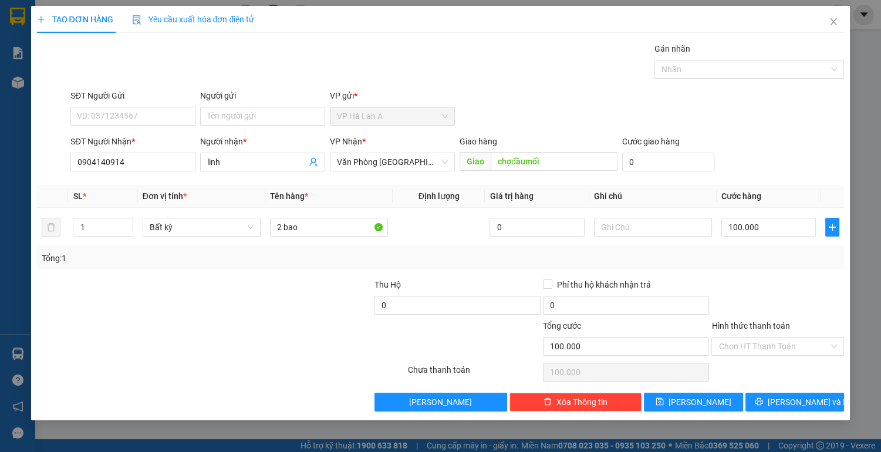
click at [768, 355] on div "Hình thức thanh toán Chọn HT Thanh Toán" at bounding box center [778, 339] width 133 height 41
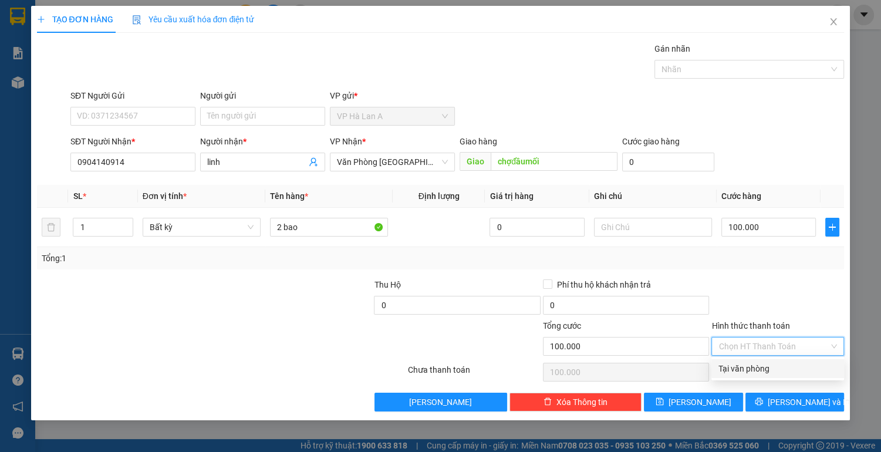
click at [771, 373] on div "Tại văn phòng" at bounding box center [778, 368] width 119 height 13
type input "0"
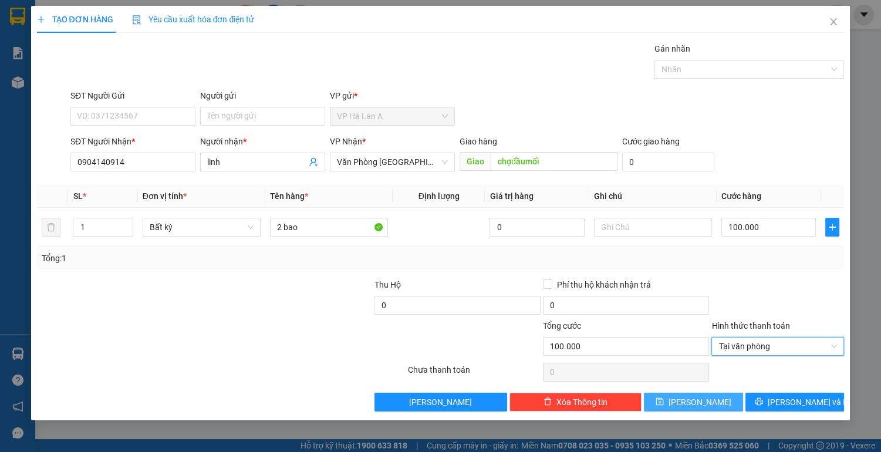
click at [696, 406] on span "[PERSON_NAME]" at bounding box center [700, 402] width 63 height 13
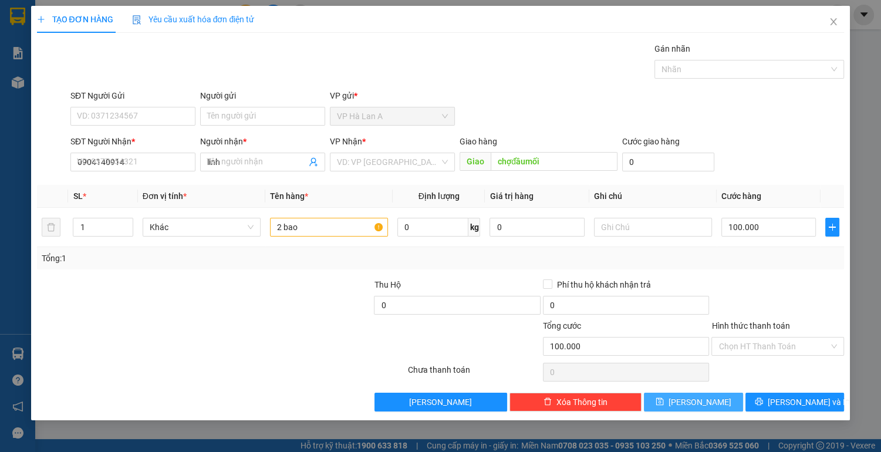
type input "0"
